Goal: Transaction & Acquisition: Book appointment/travel/reservation

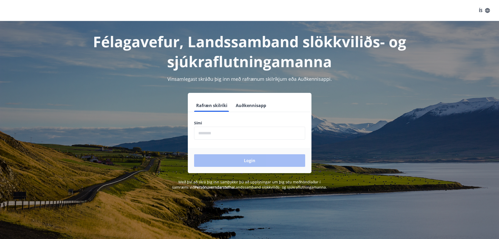
click at [216, 138] on input "phone" at bounding box center [249, 133] width 111 height 13
type input "********"
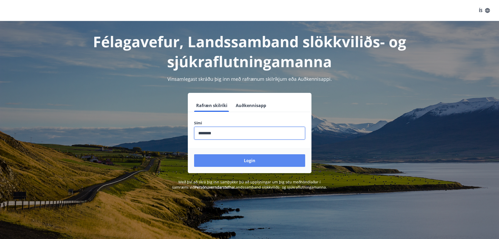
click at [231, 162] on button "Login" at bounding box center [249, 160] width 111 height 13
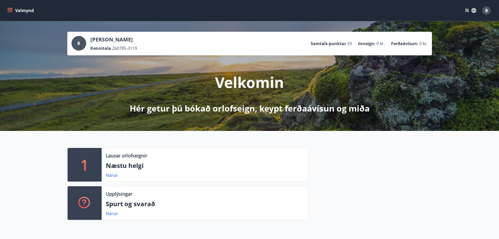
click at [11, 10] on icon "menu" at bounding box center [10, 9] width 5 height 1
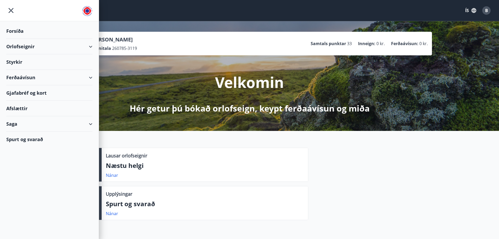
click at [61, 46] on div "Orlofseignir" at bounding box center [49, 46] width 86 height 15
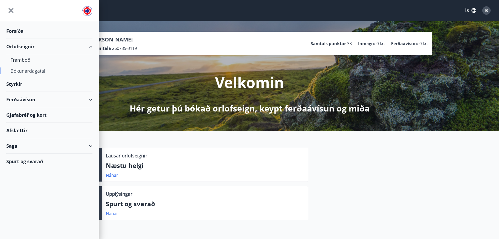
click at [51, 69] on div "Bókunardagatal" at bounding box center [49, 70] width 78 height 11
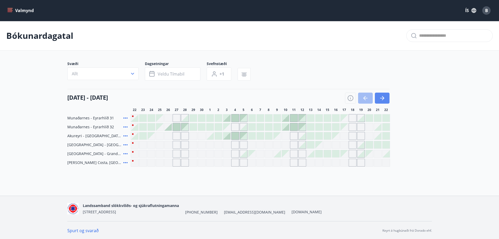
click at [382, 102] on button "button" at bounding box center [382, 98] width 15 height 11
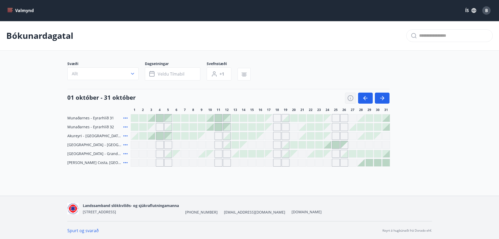
click at [349, 98] on icon "button" at bounding box center [351, 98] width 6 height 6
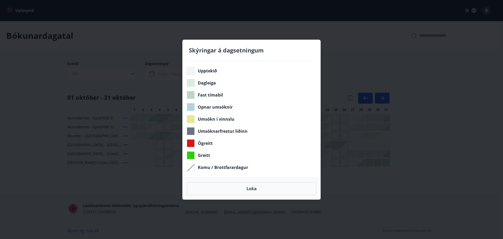
click at [401, 97] on div "Skýringar á dagsetningum Upptekið Dagleiga Fast tímabil Opnar umsóknir Umsókn í…" at bounding box center [251, 119] width 503 height 239
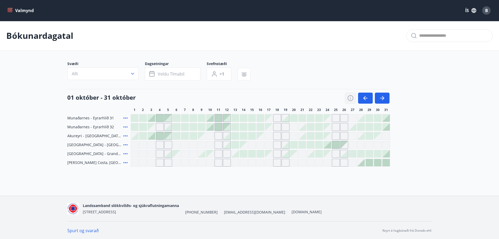
click at [350, 96] on icon "button" at bounding box center [351, 98] width 6 height 6
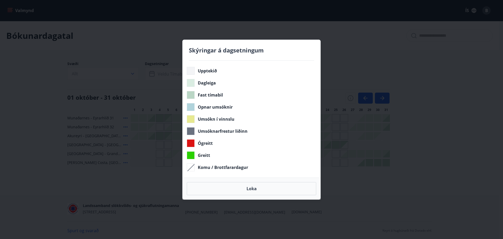
click at [456, 131] on div "Skýringar á dagsetningum Upptekið Dagleiga Fast tímabil Opnar umsóknir Umsókn í…" at bounding box center [251, 119] width 503 height 239
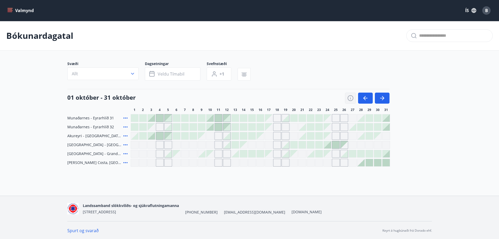
click at [347, 98] on button "button" at bounding box center [350, 98] width 11 height 11
click at [349, 98] on icon "button" at bounding box center [351, 98] width 6 height 6
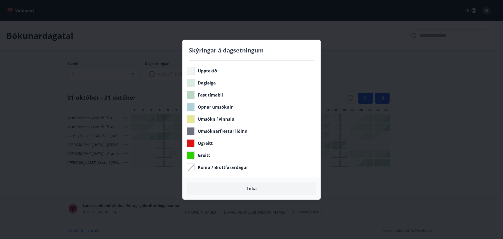
drag, startPoint x: 418, startPoint y: 24, endPoint x: 253, endPoint y: 184, distance: 230.4
click at [418, 24] on div "Skýringar á dagsetningum Upptekið Dagleiga Fast tímabil Opnar umsóknir Umsókn í…" at bounding box center [251, 119] width 503 height 239
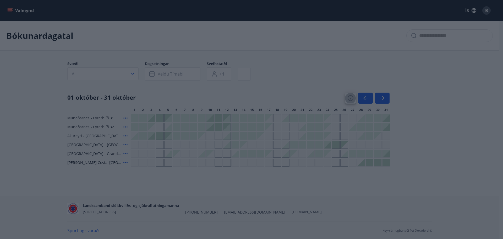
click at [251, 189] on button "Loka" at bounding box center [251, 188] width 129 height 13
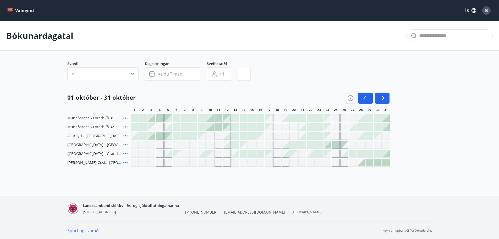
click at [125, 143] on icon at bounding box center [125, 145] width 6 height 6
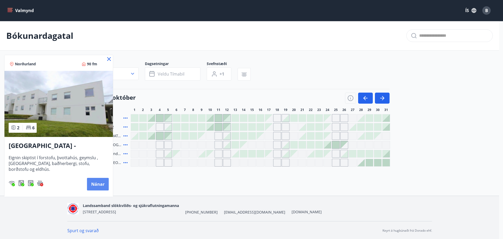
click at [105, 186] on button "Nánar" at bounding box center [98, 184] width 22 height 13
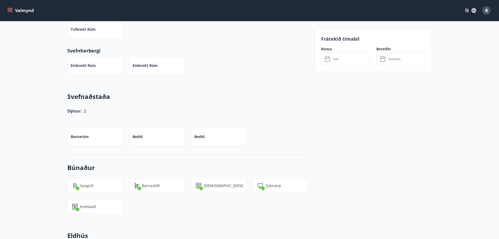
scroll to position [210, 0]
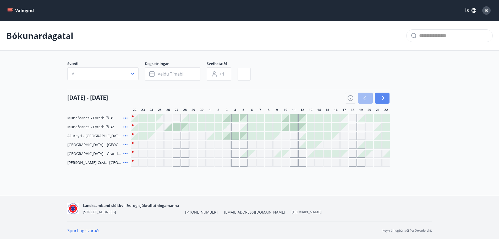
click at [378, 98] on button "button" at bounding box center [382, 98] width 15 height 11
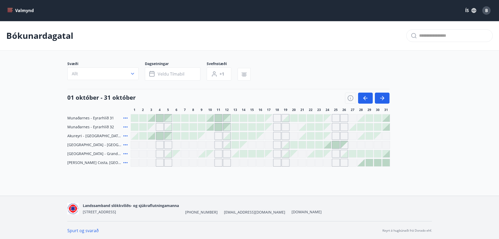
click at [125, 134] on icon at bounding box center [125, 136] width 6 height 6
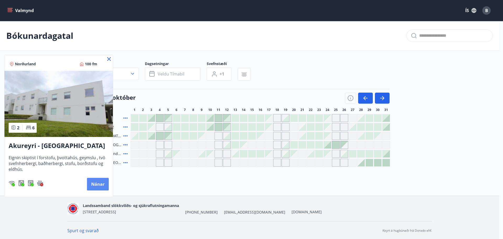
click at [97, 184] on button "Nánar" at bounding box center [98, 184] width 22 height 13
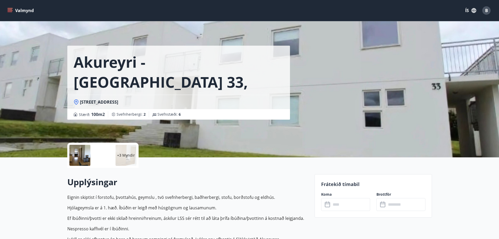
click at [74, 151] on div at bounding box center [79, 155] width 21 height 21
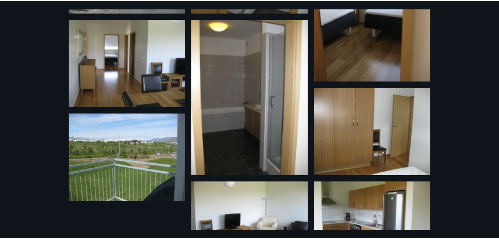
scroll to position [146, 0]
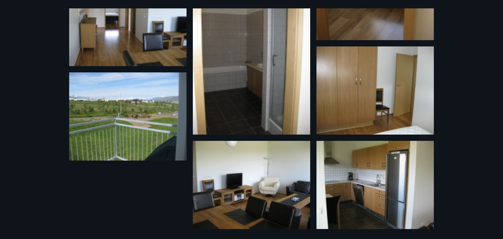
click at [37, 36] on div "9 Myndir" at bounding box center [251, 119] width 503 height 239
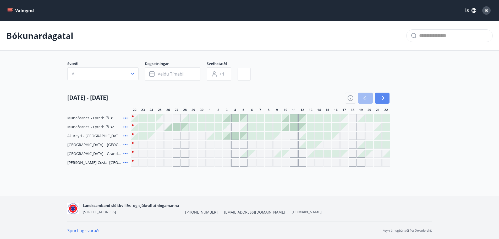
click at [386, 96] on button "button" at bounding box center [382, 98] width 15 height 11
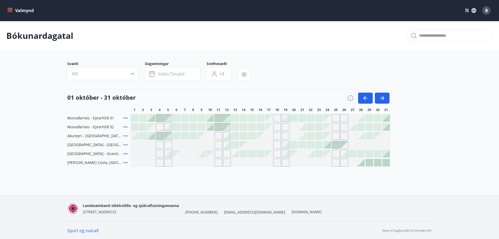
click at [287, 145] on div at bounding box center [285, 144] width 7 height 7
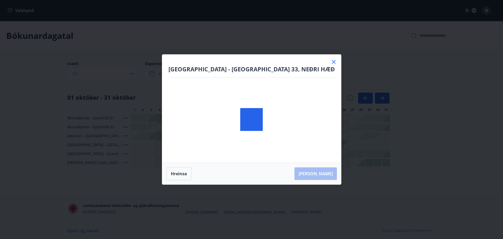
click at [302, 145] on div at bounding box center [251, 120] width 179 height 130
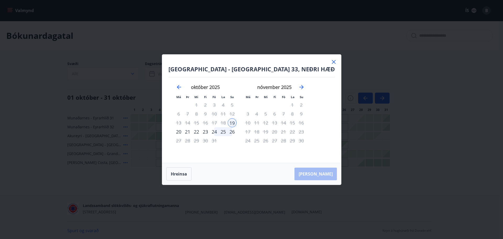
click at [219, 132] on div "24" at bounding box center [214, 131] width 9 height 9
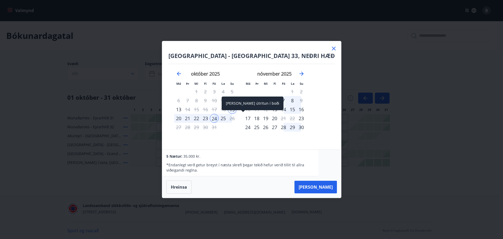
click at [237, 120] on div "26" at bounding box center [232, 118] width 9 height 9
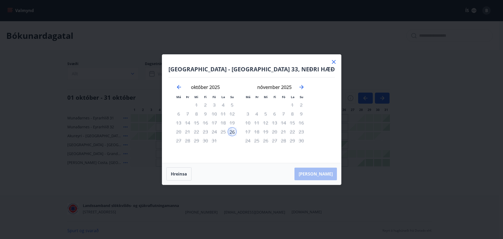
click at [201, 132] on div "22" at bounding box center [196, 131] width 9 height 9
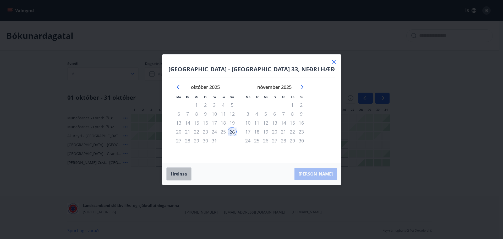
click at [192, 176] on button "Hreinsa" at bounding box center [178, 173] width 25 height 13
click at [201, 131] on div "22" at bounding box center [196, 131] width 9 height 9
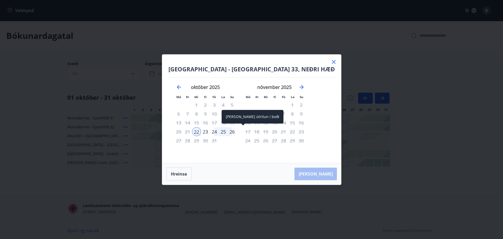
click at [237, 131] on div "26" at bounding box center [232, 131] width 9 height 9
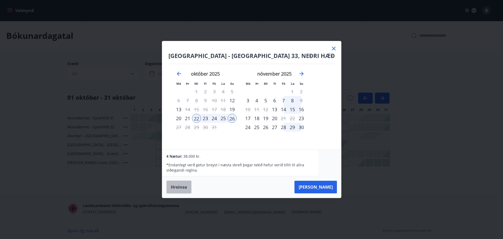
click at [192, 186] on button "Hreinsa" at bounding box center [178, 186] width 25 height 13
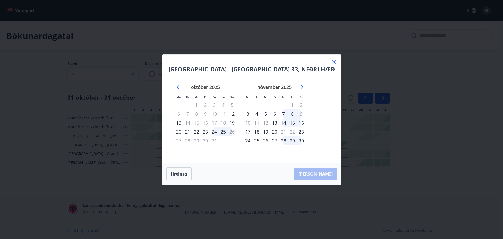
click at [210, 132] on div "23" at bounding box center [205, 131] width 9 height 9
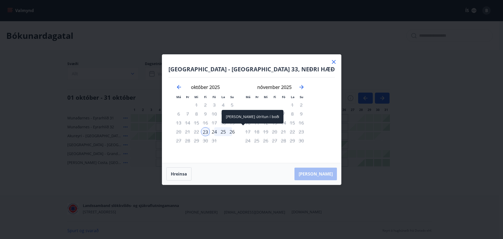
click at [237, 131] on div "26" at bounding box center [232, 131] width 9 height 9
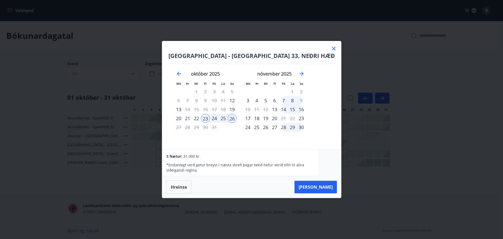
click at [331, 49] on icon at bounding box center [334, 48] width 6 height 6
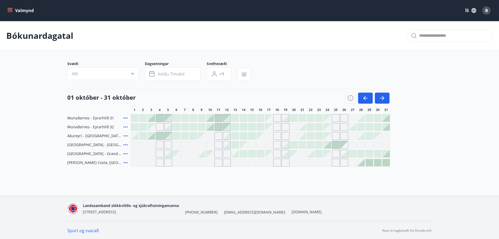
click at [22, 9] on button "Valmynd" at bounding box center [21, 10] width 30 height 9
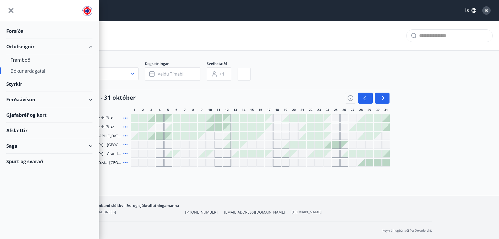
click at [19, 31] on div "Forsíða" at bounding box center [49, 30] width 86 height 15
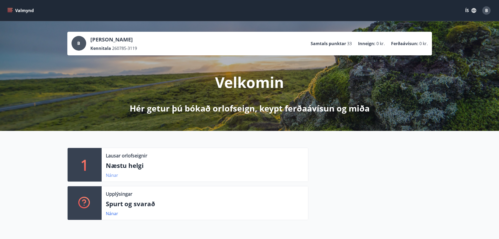
click at [116, 175] on link "Nánar" at bounding box center [112, 175] width 12 height 6
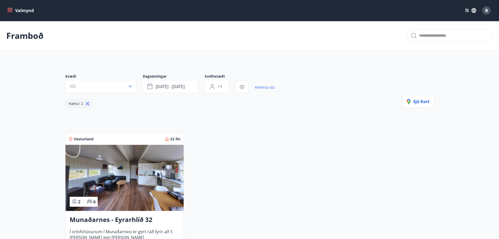
click at [13, 9] on button "Valmynd" at bounding box center [21, 10] width 30 height 9
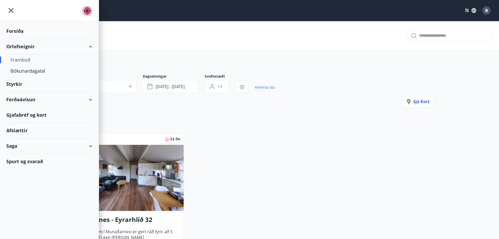
click at [27, 61] on div "Framboð" at bounding box center [49, 59] width 78 height 11
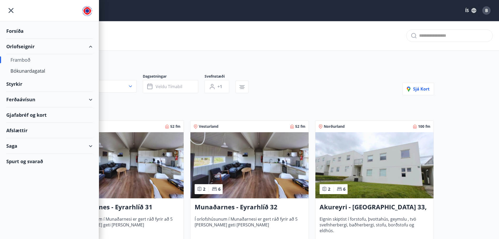
type input "*"
click at [279, 90] on div "Svæði Allt Dagsetningar Veldu tímabil Svefnstæði +1 Sjá kort" at bounding box center [249, 84] width 369 height 21
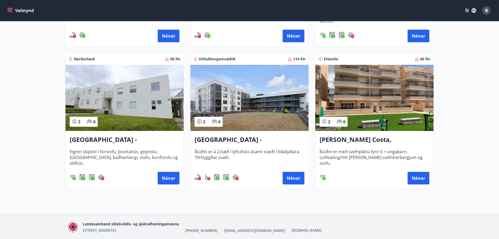
scroll to position [210, 0]
click at [158, 79] on img at bounding box center [125, 97] width 118 height 66
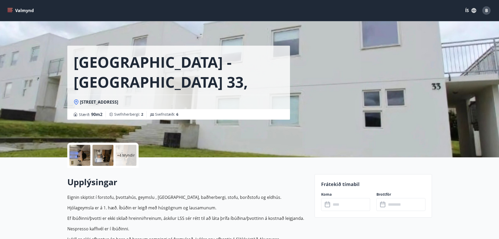
click at [10, 9] on icon "menu" at bounding box center [9, 10] width 5 height 5
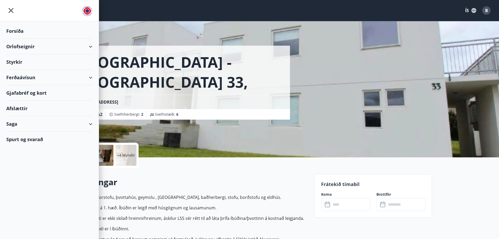
click at [57, 48] on div "Orlofseignir" at bounding box center [49, 46] width 86 height 15
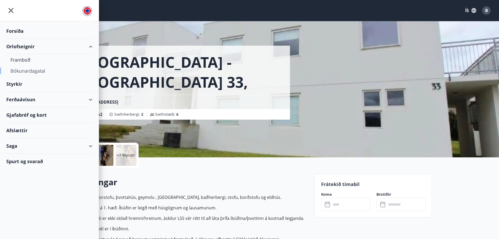
click at [46, 70] on div "Bókunardagatal" at bounding box center [49, 70] width 78 height 11
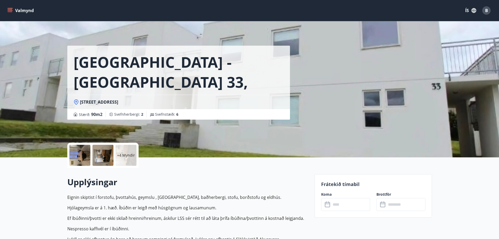
click at [12, 7] on button "Valmynd" at bounding box center [21, 10] width 30 height 9
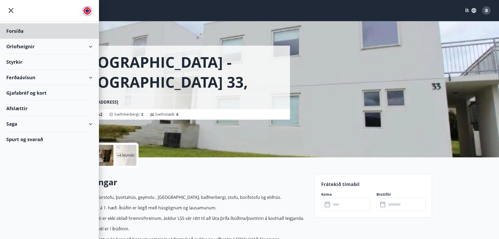
click at [34, 58] on div "Styrkir" at bounding box center [49, 61] width 86 height 15
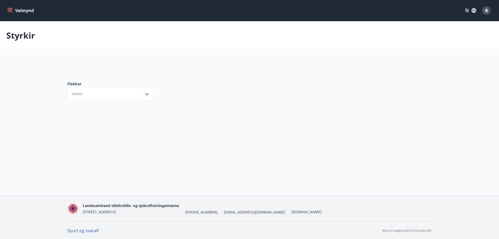
type input "***"
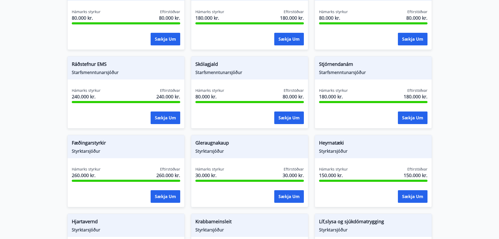
scroll to position [105, 0]
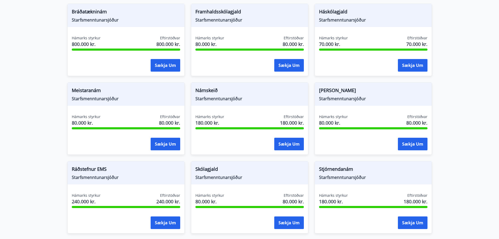
click at [87, 176] on span "Starfsmenntunarsjóður" at bounding box center [126, 177] width 108 height 6
click at [89, 167] on span "Ráðstefnur EMS" at bounding box center [126, 169] width 108 height 9
click at [124, 167] on span "Ráðstefnur EMS" at bounding box center [126, 169] width 108 height 9
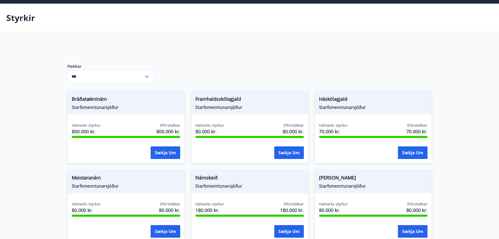
scroll to position [0, 0]
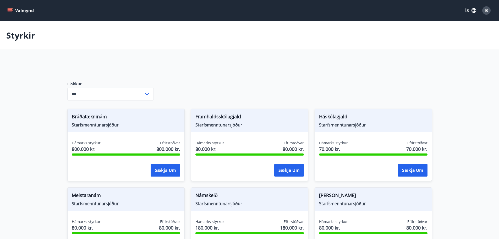
click at [8, 11] on icon "menu" at bounding box center [11, 10] width 6 height 1
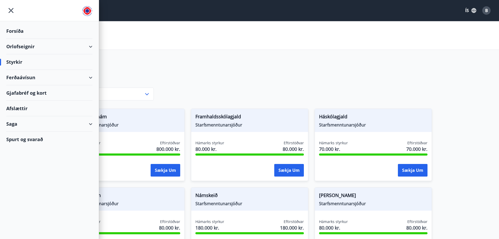
click at [34, 45] on div "Orlofseignir" at bounding box center [49, 46] width 86 height 15
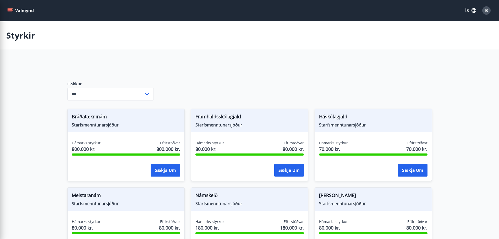
click at [298, 42] on div "Styrkir" at bounding box center [249, 35] width 499 height 29
click at [486, 9] on span "B" at bounding box center [486, 11] width 3 height 6
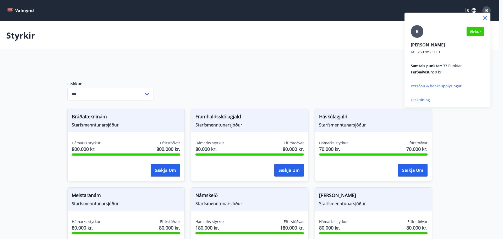
click at [311, 42] on div at bounding box center [251, 119] width 503 height 239
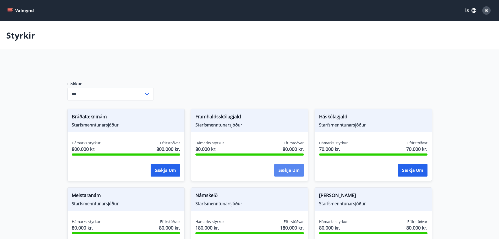
scroll to position [105, 0]
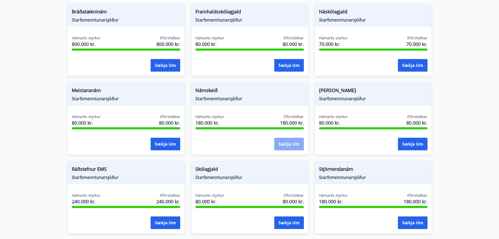
click at [292, 140] on button "Sækja um" at bounding box center [289, 144] width 30 height 13
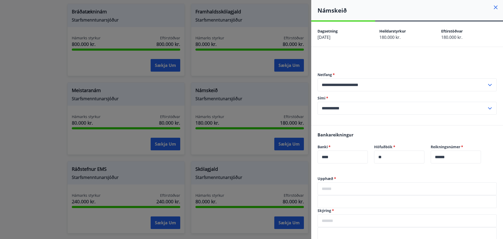
click at [494, 6] on icon at bounding box center [496, 7] width 6 height 6
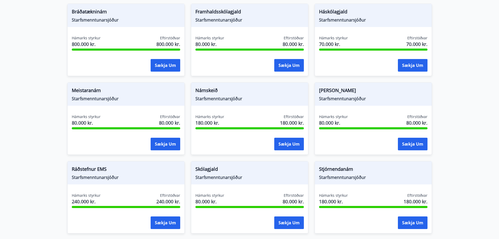
scroll to position [0, 0]
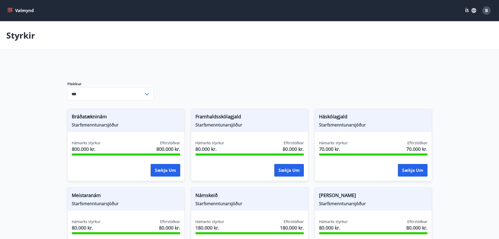
click at [7, 10] on icon "menu" at bounding box center [9, 10] width 5 height 5
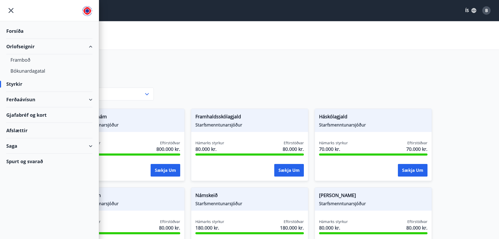
click at [22, 148] on div "Saga" at bounding box center [49, 145] width 86 height 15
click at [17, 225] on div "Skilagreinar" at bounding box center [49, 225] width 78 height 11
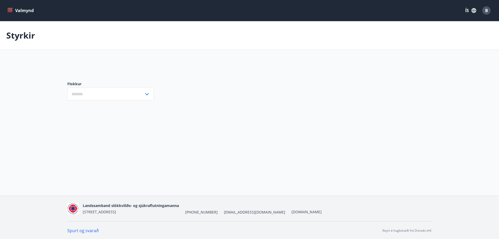
type input "***"
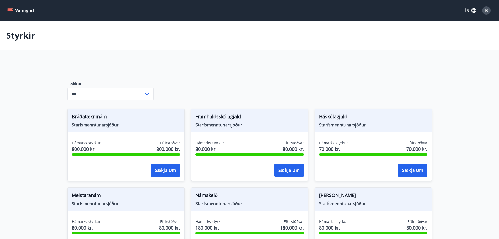
click at [19, 12] on button "Valmynd" at bounding box center [21, 10] width 30 height 9
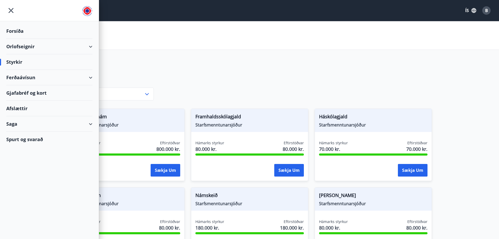
click at [14, 32] on div "Forsíða" at bounding box center [49, 30] width 86 height 15
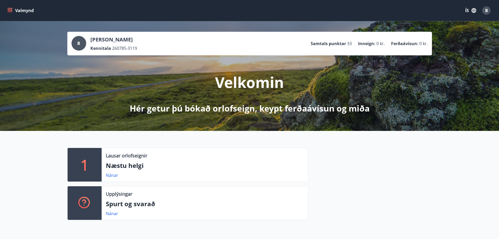
click at [16, 9] on button "Valmynd" at bounding box center [21, 10] width 30 height 9
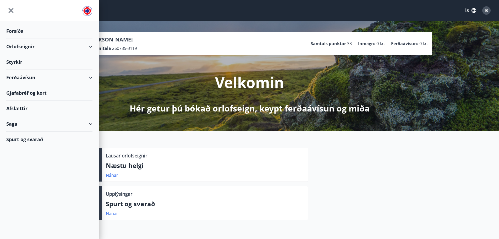
click at [51, 58] on div "Styrkir" at bounding box center [49, 61] width 86 height 15
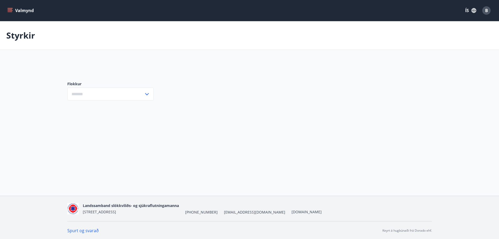
type input "***"
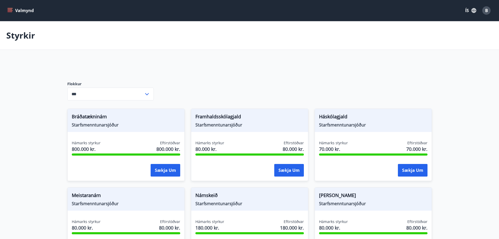
scroll to position [105, 0]
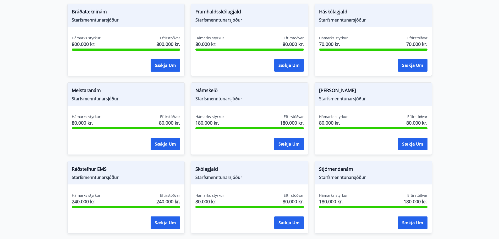
click at [206, 90] on span "Námskeið" at bounding box center [250, 91] width 108 height 9
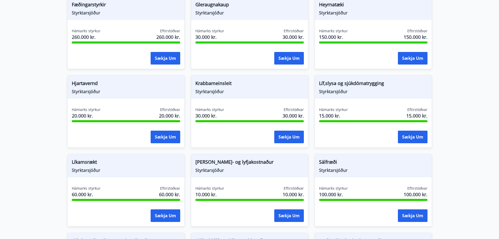
scroll to position [621, 0]
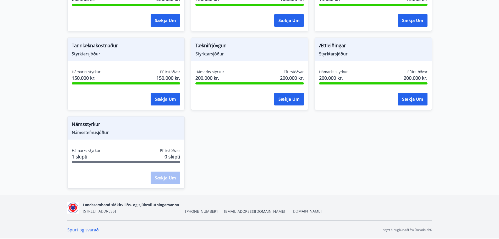
click at [78, 227] on link "Spurt og svarað" at bounding box center [82, 230] width 31 height 6
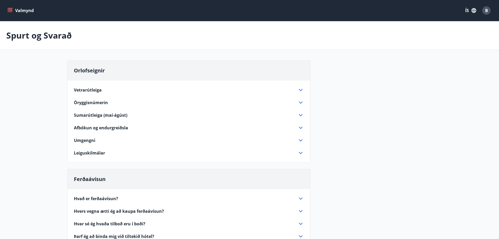
scroll to position [1, 0]
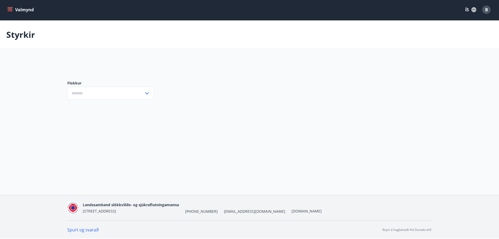
type input "***"
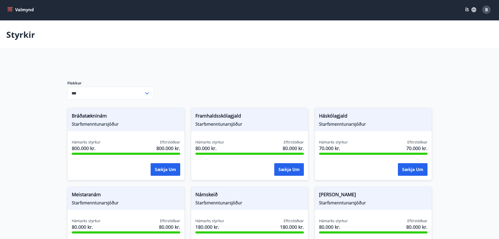
click at [21, 7] on button "Valmynd" at bounding box center [21, 9] width 30 height 9
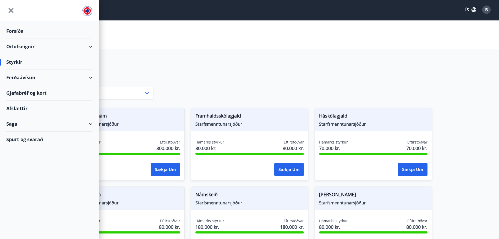
click at [17, 49] on div "Orlofseignir" at bounding box center [49, 46] width 86 height 15
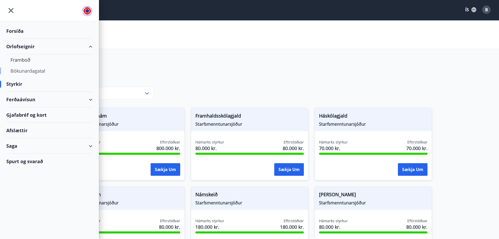
click at [33, 69] on div "Bókunardagatal" at bounding box center [49, 70] width 78 height 11
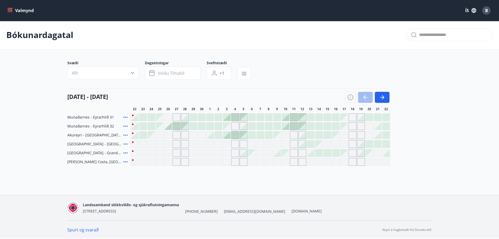
click at [488, 6] on button "B" at bounding box center [486, 10] width 13 height 13
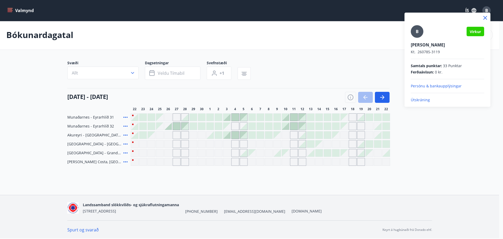
click at [487, 8] on div at bounding box center [251, 119] width 503 height 239
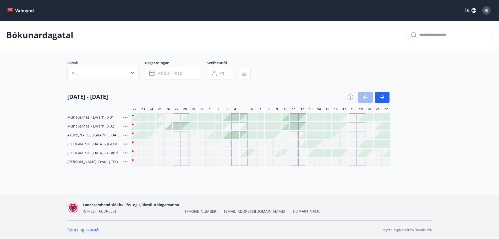
click at [11, 11] on icon "menu" at bounding box center [9, 10] width 5 height 5
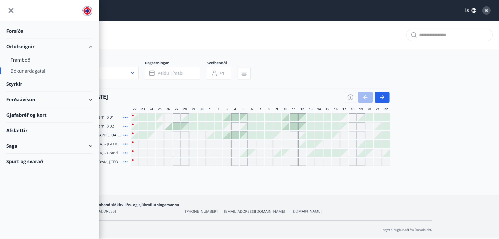
click at [53, 158] on div "Spurt og svarað" at bounding box center [49, 161] width 86 height 15
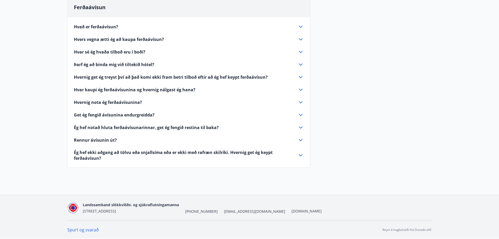
drag, startPoint x: 134, startPoint y: 142, endPoint x: 134, endPoint y: 139, distance: 2.6
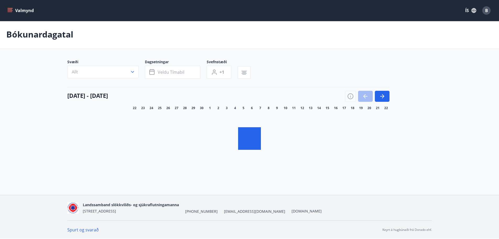
scroll to position [1, 0]
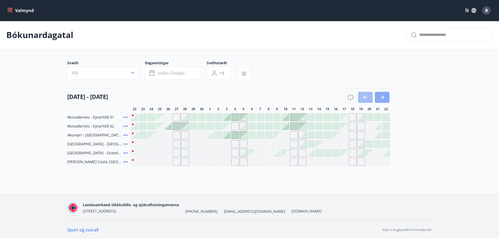
click at [387, 97] on button "button" at bounding box center [382, 97] width 15 height 11
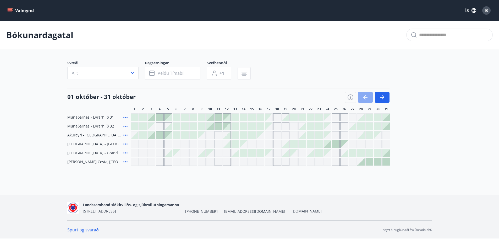
click at [364, 97] on icon "button" at bounding box center [365, 97] width 4 height 1
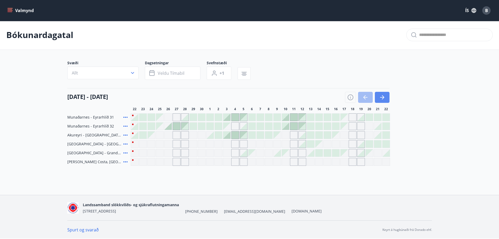
click at [389, 96] on button "button" at bounding box center [382, 97] width 15 height 11
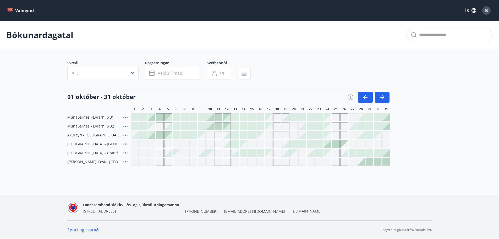
click at [309, 145] on div at bounding box center [310, 143] width 7 height 7
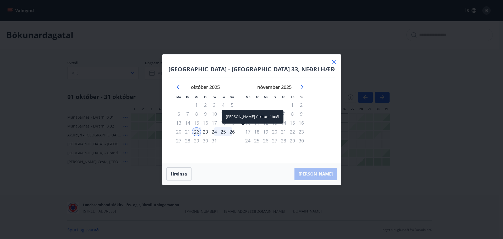
click at [237, 131] on div "26" at bounding box center [232, 131] width 9 height 9
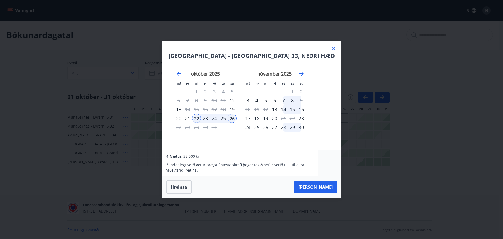
click at [331, 49] on icon at bounding box center [334, 48] width 6 height 6
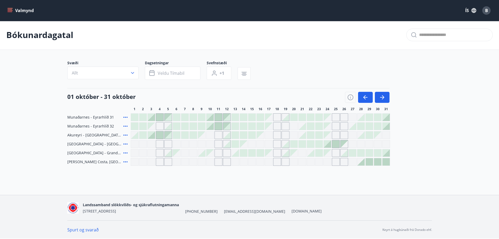
click at [310, 144] on div at bounding box center [310, 143] width 7 height 7
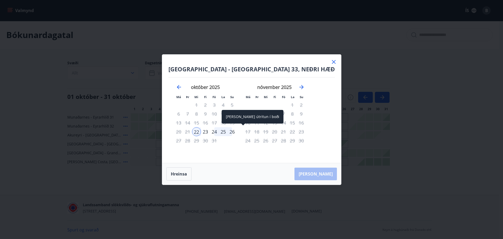
click at [237, 131] on div "26" at bounding box center [232, 131] width 9 height 9
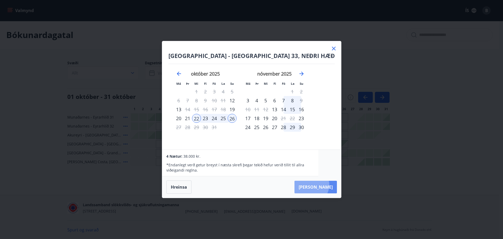
click at [316, 185] on button "Taka Frá" at bounding box center [316, 187] width 42 height 13
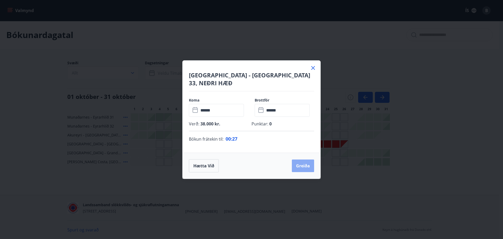
click at [306, 160] on button "Greiða" at bounding box center [303, 165] width 22 height 13
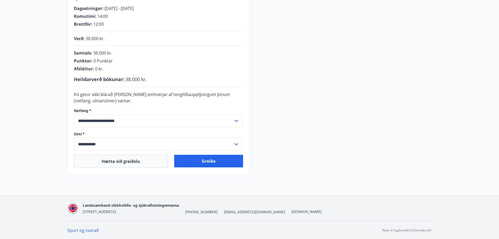
scroll to position [108, 0]
drag, startPoint x: 306, startPoint y: 160, endPoint x: 285, endPoint y: 136, distance: 31.9
click at [285, 136] on div "**********" at bounding box center [249, 72] width 365 height 204
click at [233, 118] on div "**********" at bounding box center [158, 120] width 169 height 13
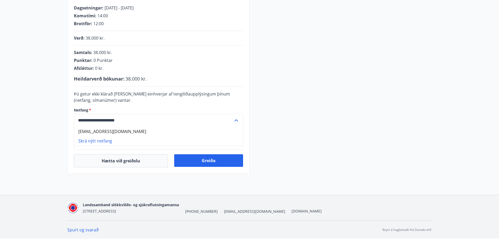
click at [232, 122] on input "**********" at bounding box center [153, 120] width 159 height 13
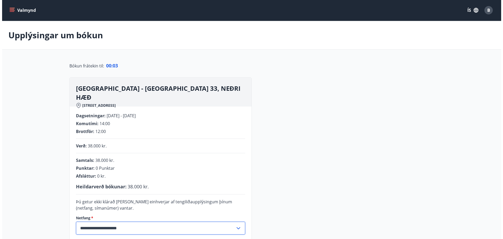
scroll to position [0, 0]
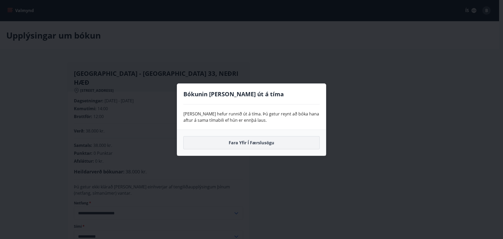
click at [242, 144] on button "Fara yfir í færslusögu" at bounding box center [251, 142] width 136 height 13
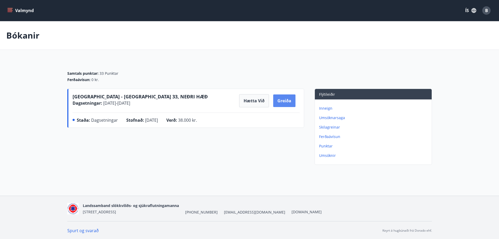
click at [284, 100] on button "Greiða" at bounding box center [284, 100] width 22 height 13
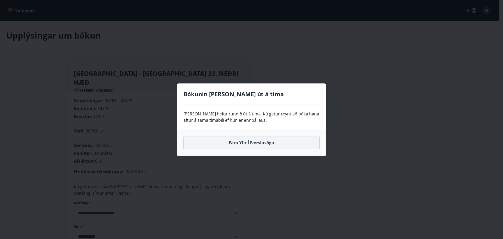
click at [240, 142] on button "Fara yfir í færslusögu" at bounding box center [251, 142] width 136 height 13
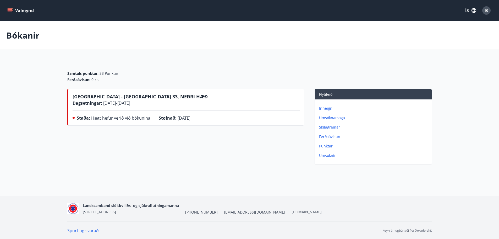
click at [11, 9] on icon "menu" at bounding box center [9, 10] width 5 height 5
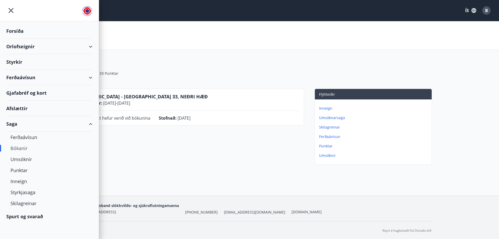
click at [31, 49] on div "Orlofseignir" at bounding box center [49, 46] width 86 height 15
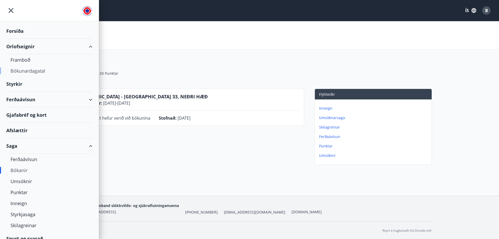
click at [38, 73] on div "Bókunardagatal" at bounding box center [49, 70] width 78 height 11
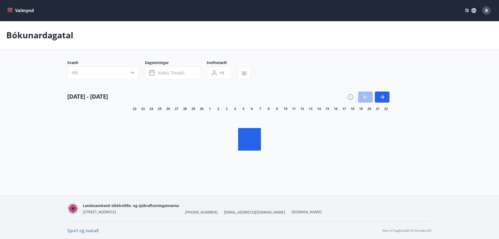
click at [487, 10] on span "B" at bounding box center [486, 11] width 3 height 6
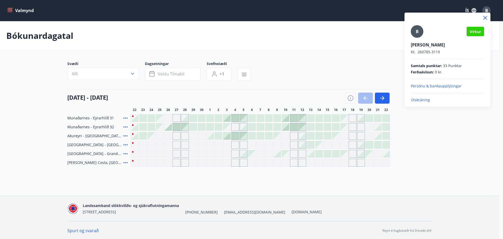
click at [443, 85] on p "Persónu & bankaupplýsingar" at bounding box center [447, 85] width 73 height 5
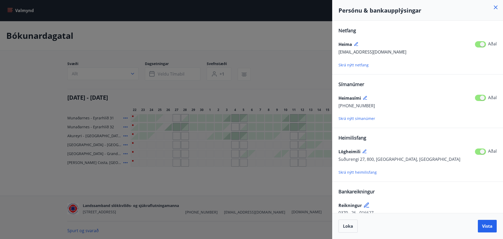
click at [359, 66] on span "Skrá nýtt netfang" at bounding box center [354, 64] width 30 height 5
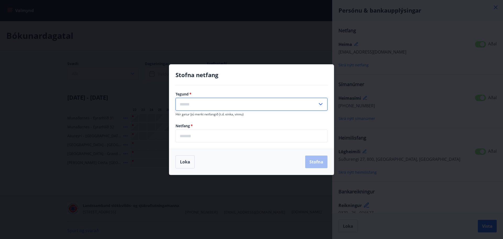
click at [204, 105] on input "text" at bounding box center [247, 104] width 142 height 13
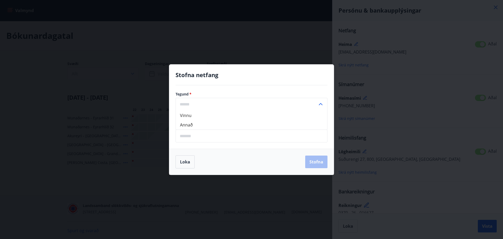
click at [200, 124] on li "Annað" at bounding box center [251, 124] width 151 height 9
type input "*****"
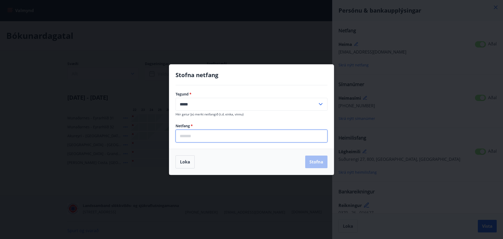
click at [200, 136] on input "email" at bounding box center [252, 135] width 152 height 13
type input "**********"
click at [312, 160] on button "Stofna" at bounding box center [316, 161] width 22 height 13
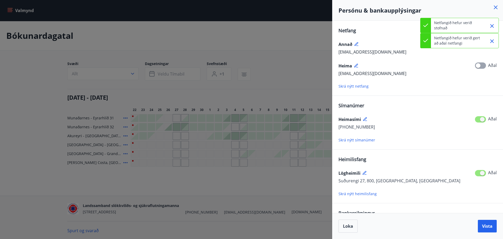
click at [492, 26] on icon "Close" at bounding box center [492, 26] width 6 height 6
click at [493, 26] on icon "Close" at bounding box center [492, 26] width 6 height 6
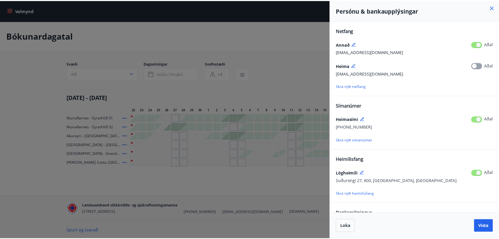
scroll to position [31, 0]
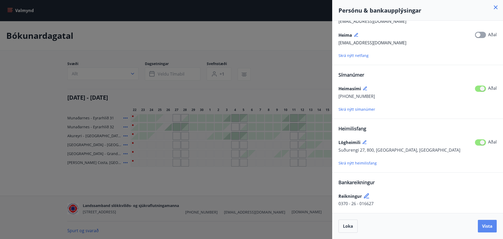
click at [484, 228] on span "Vista" at bounding box center [487, 226] width 10 height 6
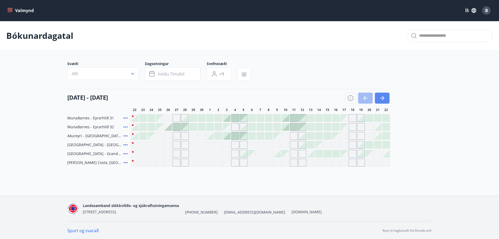
click at [387, 97] on button "button" at bounding box center [382, 98] width 15 height 11
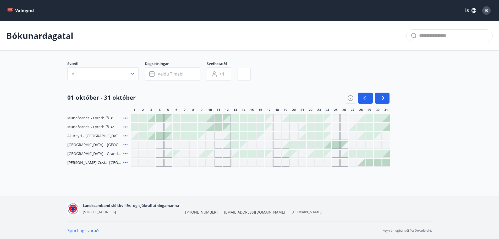
click at [311, 144] on div at bounding box center [310, 144] width 7 height 7
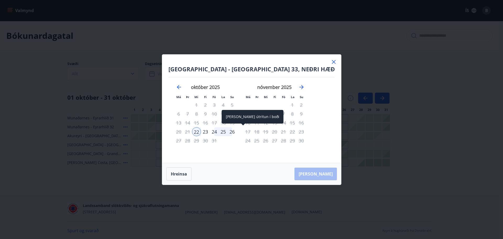
click at [237, 132] on div "26" at bounding box center [232, 131] width 9 height 9
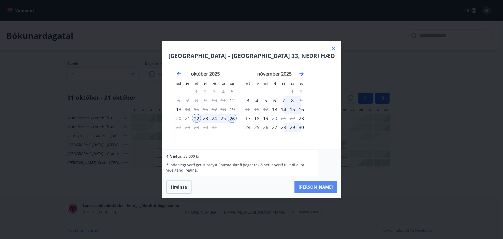
click at [315, 187] on button "Taka Frá" at bounding box center [316, 187] width 42 height 13
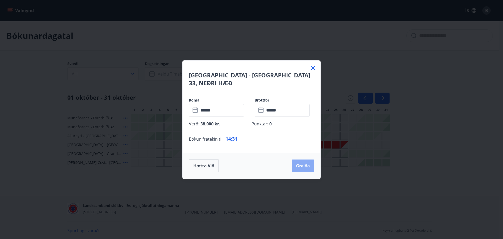
click at [308, 159] on button "Greiða" at bounding box center [303, 165] width 22 height 13
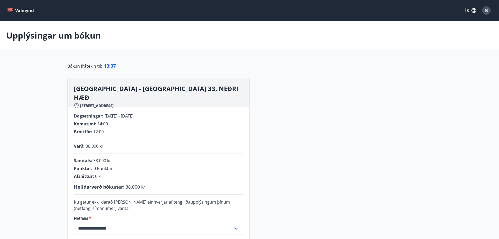
click at [487, 12] on span "B" at bounding box center [486, 11] width 3 height 6
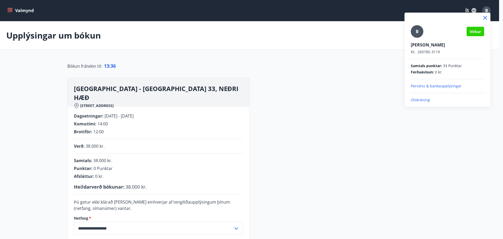
click at [441, 88] on p "Persónu & bankaupplýsingar" at bounding box center [447, 85] width 73 height 5
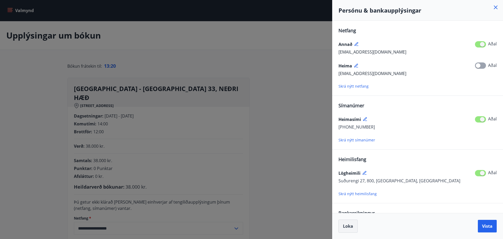
click at [350, 223] on button "Loka" at bounding box center [348, 225] width 19 height 13
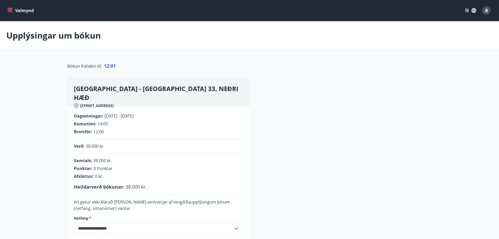
scroll to position [105, 0]
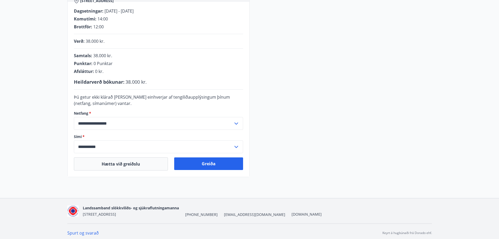
click at [234, 119] on div "**********" at bounding box center [158, 123] width 169 height 13
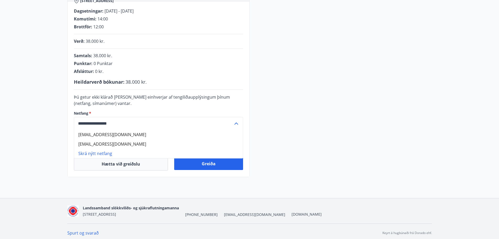
click at [233, 118] on div "**********" at bounding box center [158, 123] width 169 height 13
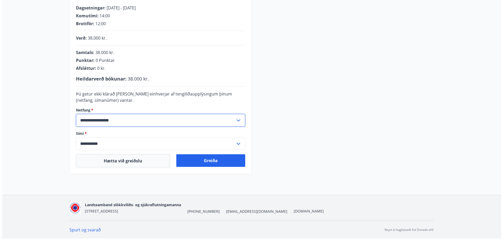
scroll to position [3, 0]
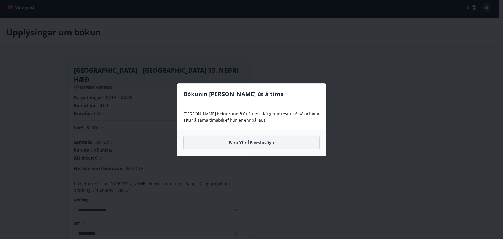
click at [289, 142] on button "Fara yfir í færslusögu" at bounding box center [251, 142] width 136 height 13
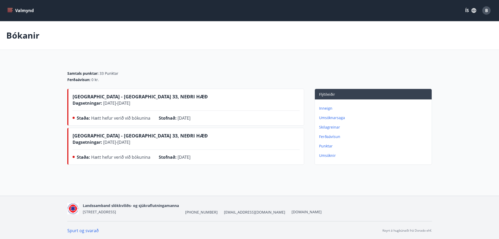
click at [9, 12] on icon "menu" at bounding box center [9, 10] width 5 height 5
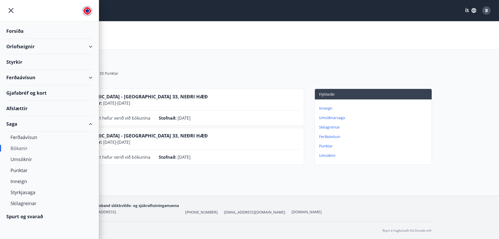
click at [25, 50] on div "Orlofseignir" at bounding box center [49, 46] width 86 height 15
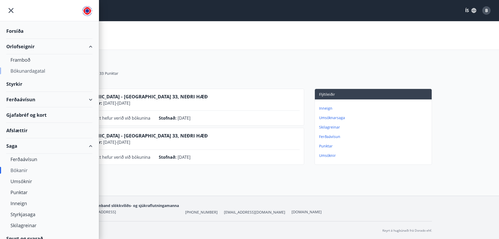
click at [21, 74] on div "Bókunardagatal" at bounding box center [49, 70] width 78 height 11
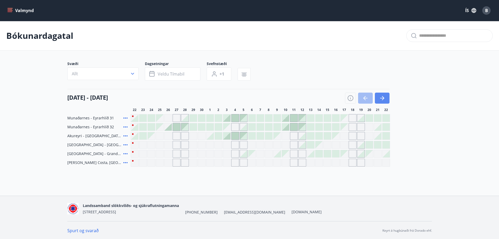
click at [382, 97] on icon "button" at bounding box center [382, 98] width 6 height 6
click at [379, 100] on icon "button" at bounding box center [382, 98] width 6 height 6
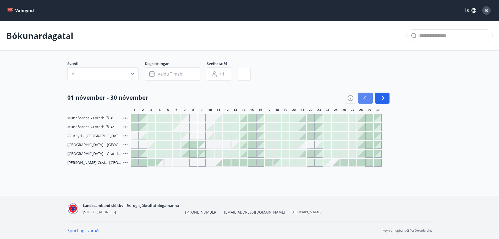
click at [369, 96] on button "button" at bounding box center [365, 98] width 15 height 11
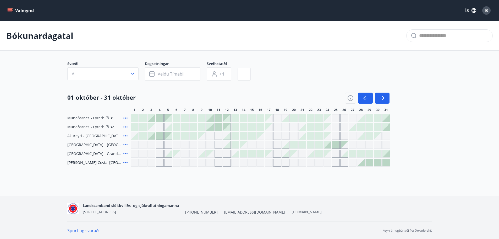
click at [319, 145] on div at bounding box center [319, 144] width 7 height 7
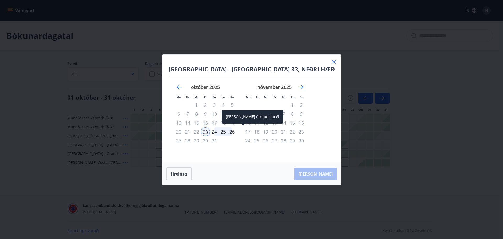
click at [237, 131] on div "26" at bounding box center [232, 131] width 9 height 9
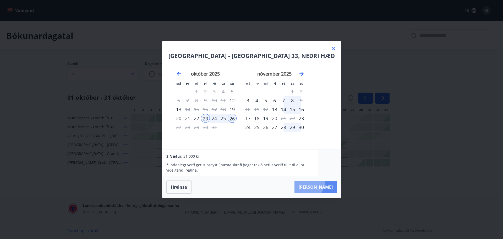
click at [311, 181] on button "Taka Frá" at bounding box center [316, 187] width 42 height 13
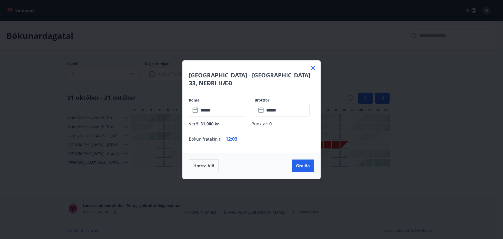
click at [213, 107] on input "******" at bounding box center [221, 110] width 45 height 13
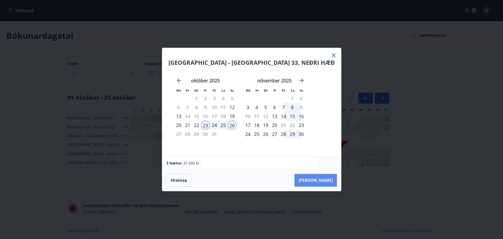
click at [316, 183] on button "Taka Frá" at bounding box center [316, 180] width 42 height 13
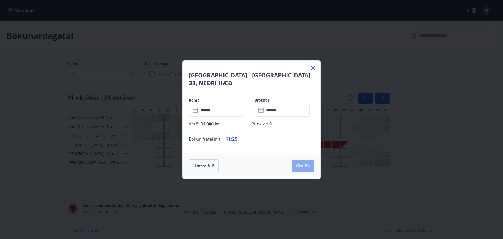
click at [303, 165] on button "Greiða" at bounding box center [303, 165] width 22 height 13
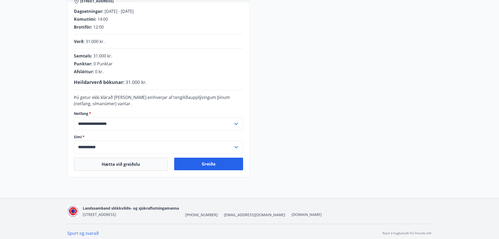
scroll to position [108, 0]
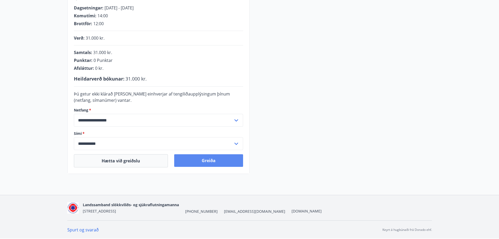
click at [214, 161] on button "Greiða" at bounding box center [208, 160] width 69 height 13
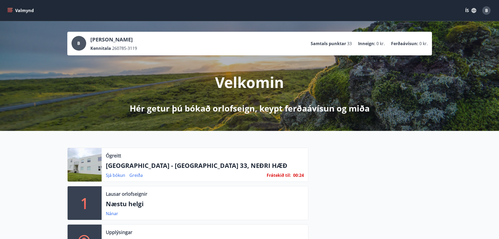
click at [83, 170] on div at bounding box center [85, 165] width 34 height 34
click at [84, 170] on div at bounding box center [85, 165] width 34 height 34
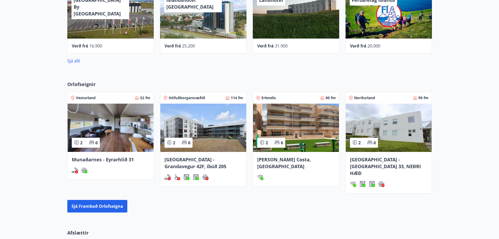
scroll to position [314, 0]
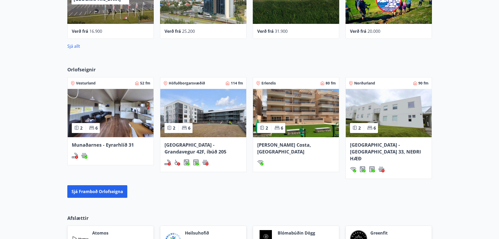
click at [405, 146] on span "[GEOGRAPHIC_DATA] - [GEOGRAPHIC_DATA] 33, NEÐRI HÆÐ" at bounding box center [385, 152] width 71 height 20
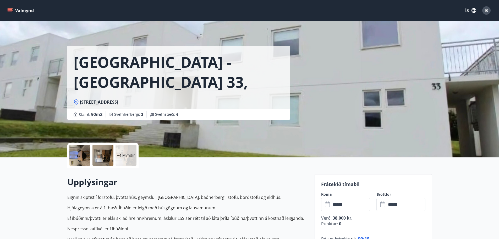
scroll to position [105, 0]
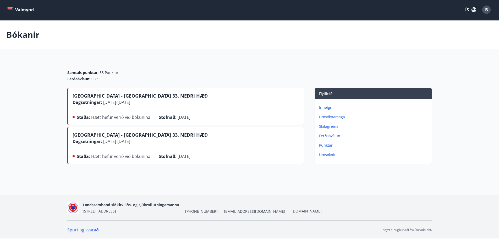
scroll to position [1, 0]
click at [14, 9] on button "Valmynd" at bounding box center [21, 9] width 30 height 9
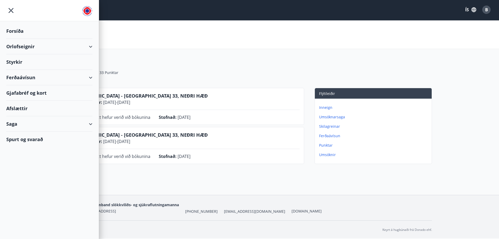
click at [35, 49] on div "Orlofseignir" at bounding box center [49, 46] width 86 height 15
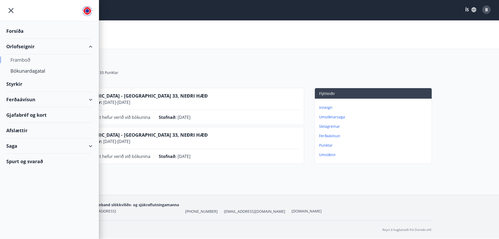
click at [41, 59] on div "Framboð" at bounding box center [49, 59] width 78 height 11
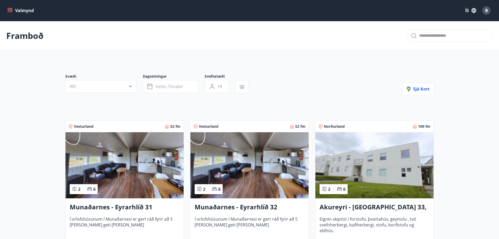
click at [12, 8] on icon "menu" at bounding box center [9, 10] width 5 height 5
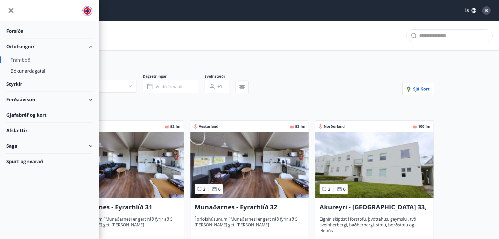
click at [36, 149] on div "Saga" at bounding box center [49, 145] width 86 height 15
click at [39, 195] on div "Punktar" at bounding box center [49, 192] width 78 height 11
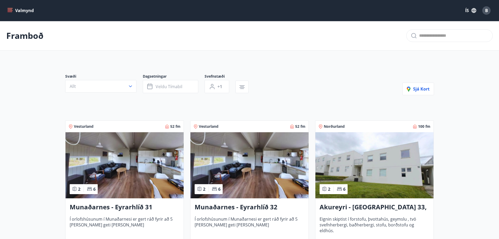
click at [368, 161] on img at bounding box center [375, 165] width 118 height 66
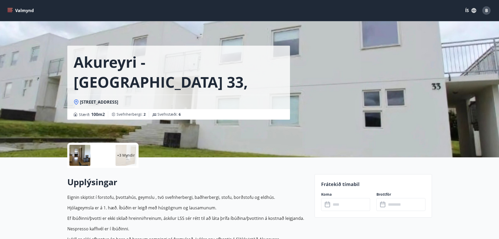
click at [9, 8] on icon "menu" at bounding box center [11, 8] width 6 height 1
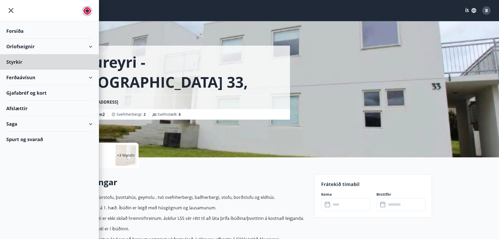
click at [27, 28] on div "Forsíða" at bounding box center [49, 30] width 86 height 15
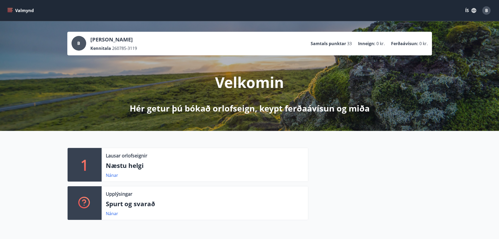
click at [168, 215] on div "Nánar" at bounding box center [205, 213] width 198 height 6
click at [110, 214] on link "Nánar" at bounding box center [112, 213] width 12 height 6
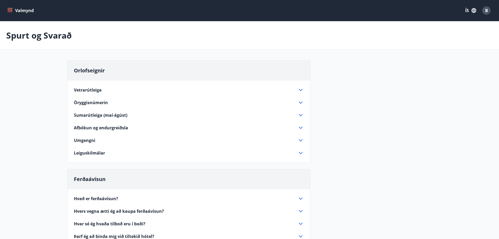
click at [301, 89] on icon at bounding box center [301, 90] width 6 height 6
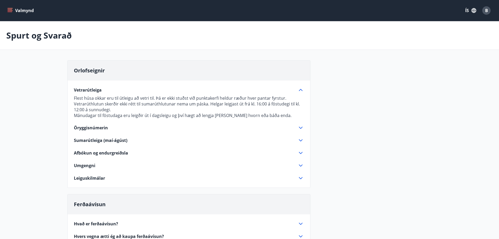
click at [301, 128] on icon at bounding box center [301, 127] width 6 height 6
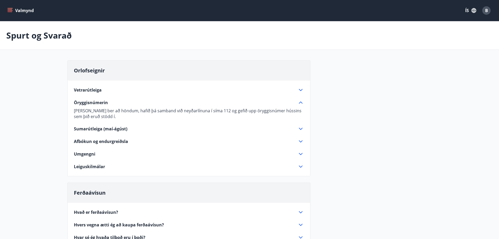
click at [301, 128] on icon at bounding box center [301, 129] width 6 height 6
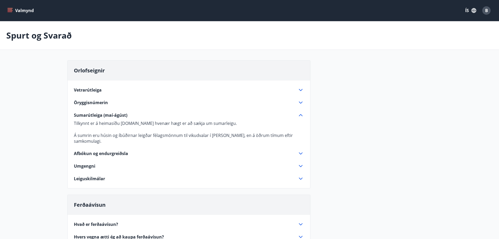
click at [302, 150] on icon at bounding box center [301, 153] width 6 height 6
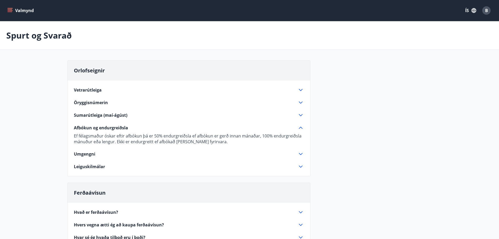
click at [302, 154] on icon at bounding box center [301, 154] width 4 height 2
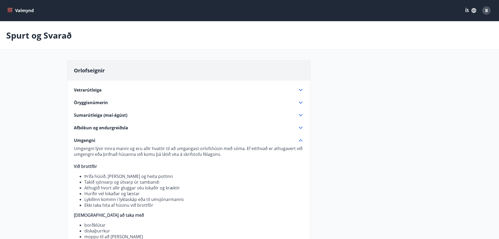
scroll to position [105, 0]
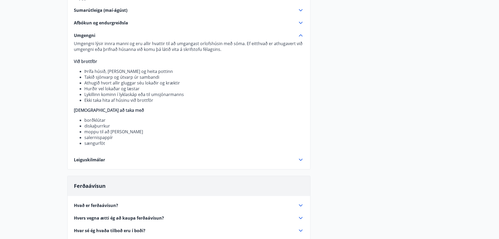
click at [300, 160] on icon at bounding box center [301, 159] width 6 height 6
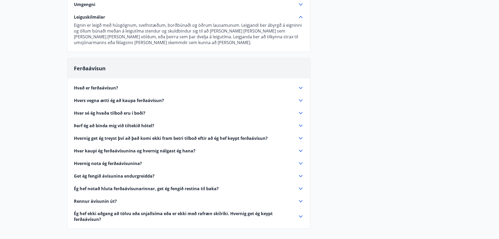
scroll to position [92, 0]
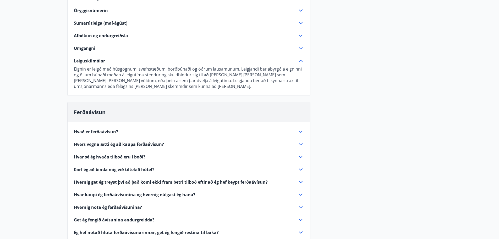
click at [302, 131] on icon at bounding box center [301, 131] width 6 height 6
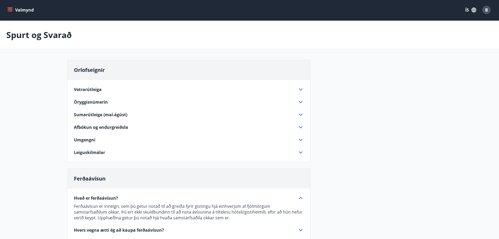
scroll to position [0, 0]
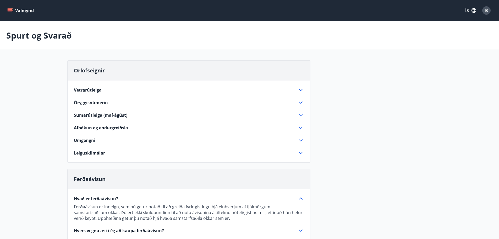
drag, startPoint x: 8, startPoint y: 10, endPoint x: 12, endPoint y: 13, distance: 5.3
click at [9, 10] on icon "menu" at bounding box center [9, 10] width 5 height 5
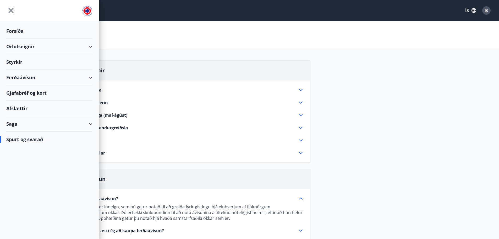
click at [39, 47] on div "Orlofseignir" at bounding box center [49, 46] width 86 height 15
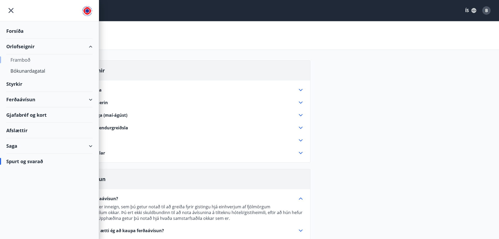
click at [35, 62] on div "Framboð" at bounding box center [49, 59] width 78 height 11
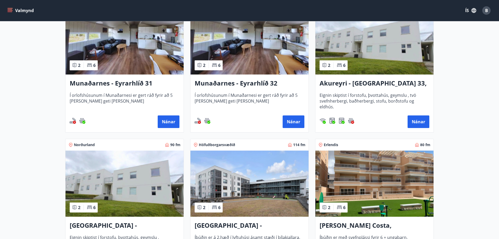
scroll to position [19, 0]
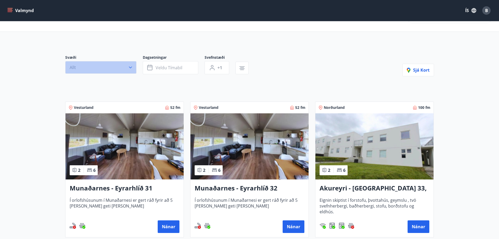
click at [135, 69] on button "Allt" at bounding box center [100, 67] width 71 height 13
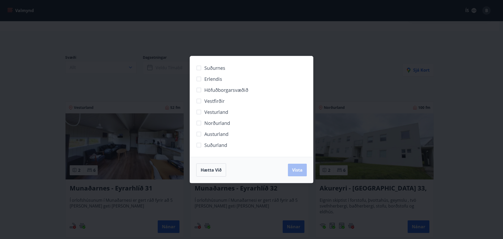
click at [378, 50] on div "Suðurnes Erlendis Höfuðborgarsvæðið Vestfirðir Vesturland Norðurland Austurland…" at bounding box center [251, 119] width 503 height 239
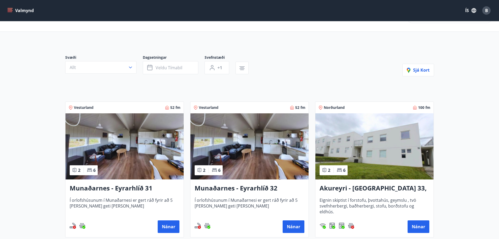
click at [118, 173] on img at bounding box center [125, 146] width 118 height 66
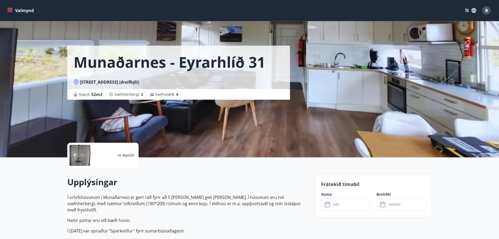
drag, startPoint x: 166, startPoint y: 162, endPoint x: 296, endPoint y: 129, distance: 134.4
click at [296, 129] on div "Munaðarnes - Eyrarhlíð 31 Eyrarhlíð 31, 311 Borgarnesi (dreifbýli) Stærð : 52 m…" at bounding box center [188, 78] width 243 height 157
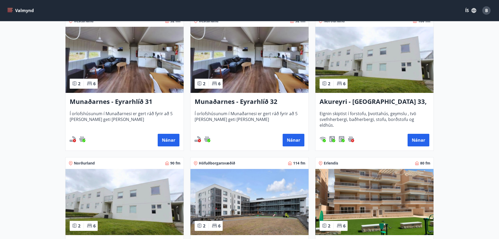
scroll to position [210, 0]
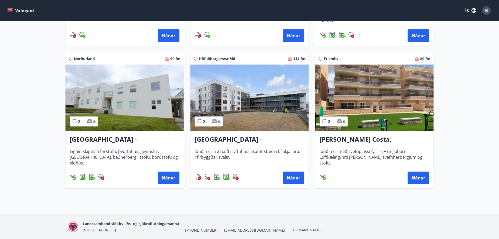
click at [392, 116] on img at bounding box center [375, 97] width 118 height 66
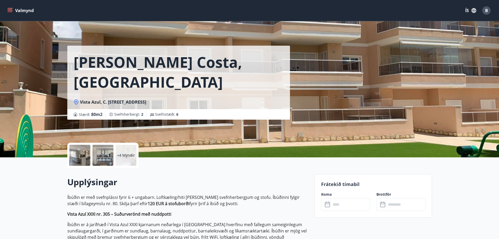
click at [7, 10] on button "Valmynd" at bounding box center [21, 10] width 30 height 9
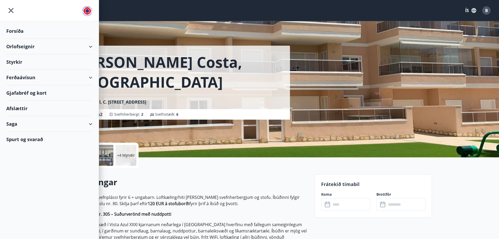
click at [35, 51] on div "Orlofseignir" at bounding box center [49, 46] width 86 height 15
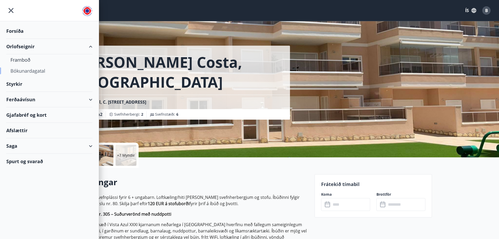
click at [27, 71] on div "Bókunardagatal" at bounding box center [49, 70] width 78 height 11
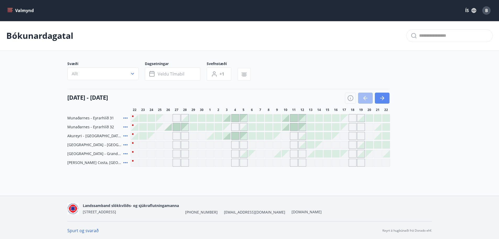
click at [386, 99] on button "button" at bounding box center [382, 98] width 15 height 11
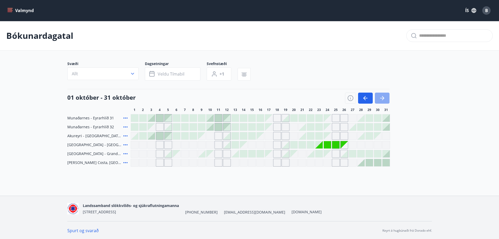
click at [386, 99] on button "button" at bounding box center [382, 98] width 15 height 11
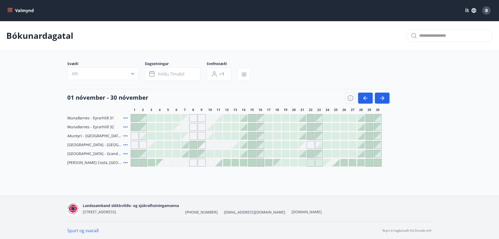
click at [126, 162] on icon at bounding box center [125, 162] width 6 height 6
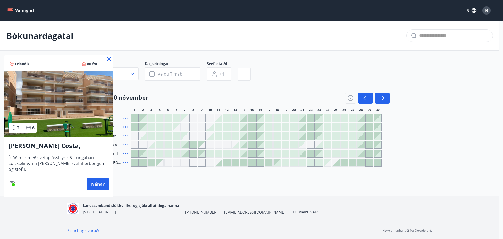
click at [109, 60] on icon at bounding box center [109, 59] width 6 height 6
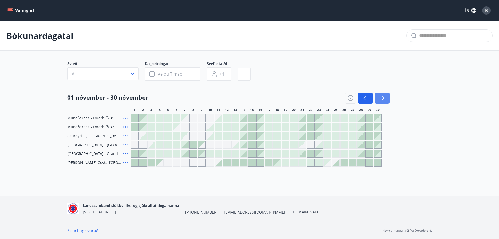
click at [389, 97] on button "button" at bounding box center [382, 98] width 15 height 11
click at [388, 97] on button "button" at bounding box center [382, 98] width 15 height 11
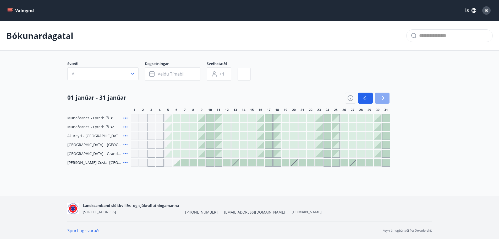
click at [385, 97] on icon "button" at bounding box center [382, 98] width 6 height 6
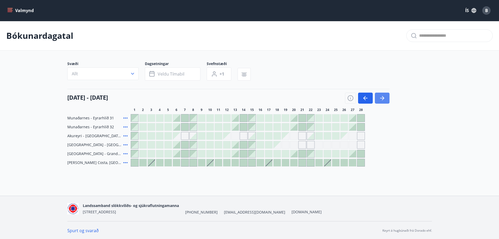
click at [385, 97] on icon "button" at bounding box center [382, 98] width 6 height 6
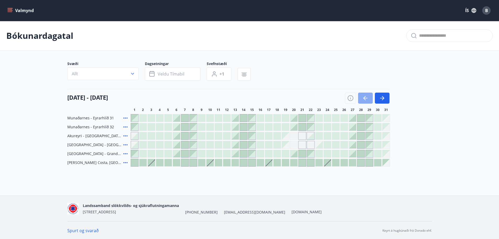
click at [363, 98] on icon "button" at bounding box center [365, 98] width 6 height 6
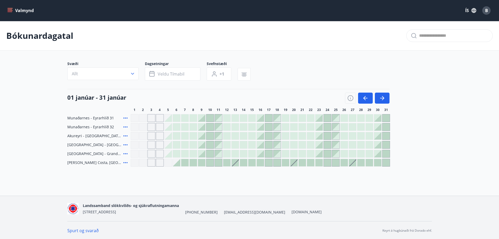
click at [96, 164] on span "Spánn - Orihuela Costa, Alicante" at bounding box center [94, 162] width 54 height 5
click at [126, 161] on icon at bounding box center [125, 162] width 6 height 6
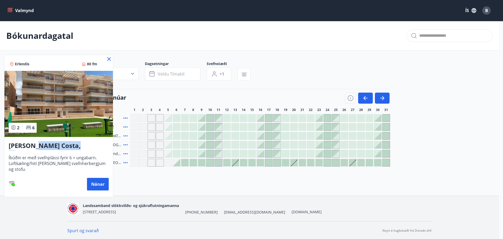
drag, startPoint x: 87, startPoint y: 145, endPoint x: 34, endPoint y: 147, distance: 52.7
click at [34, 147] on h3 "Spánn - Orihuela Costa, Alicante" at bounding box center [59, 145] width 100 height 9
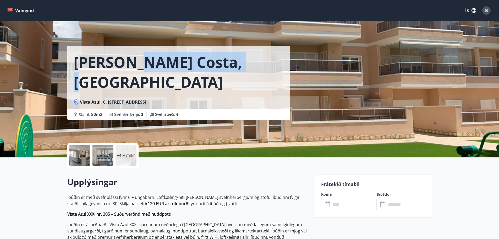
drag, startPoint x: 133, startPoint y: 63, endPoint x: 239, endPoint y: 62, distance: 106.1
click at [239, 62] on h1 "Spánn - Orihuela Costa, Alicante" at bounding box center [179, 72] width 210 height 40
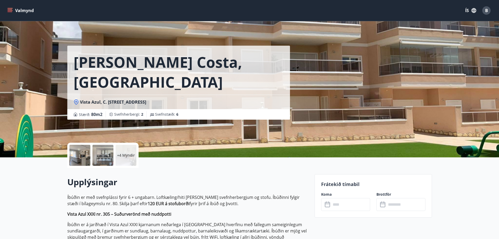
click at [3, 11] on div "Valmynd ÍS B" at bounding box center [249, 10] width 499 height 21
click at [9, 10] on icon "menu" at bounding box center [10, 9] width 5 height 1
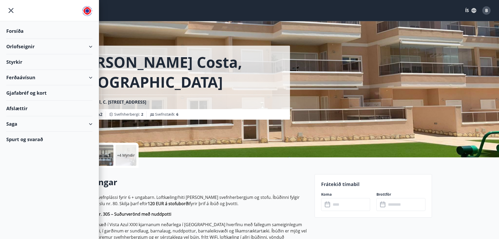
click at [33, 50] on div "Orlofseignir" at bounding box center [49, 46] width 86 height 15
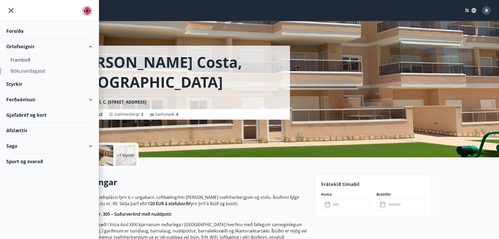
click at [38, 70] on div "Bókunardagatal" at bounding box center [49, 70] width 78 height 11
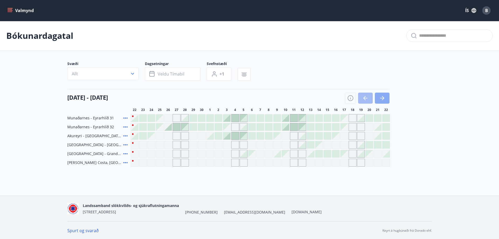
click at [379, 96] on button "button" at bounding box center [382, 98] width 15 height 11
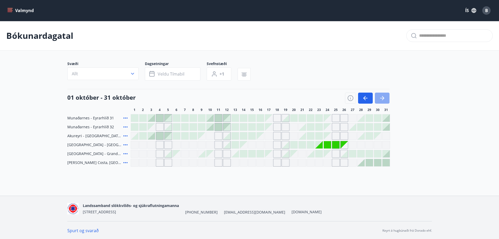
click at [379, 96] on button "button" at bounding box center [382, 98] width 15 height 11
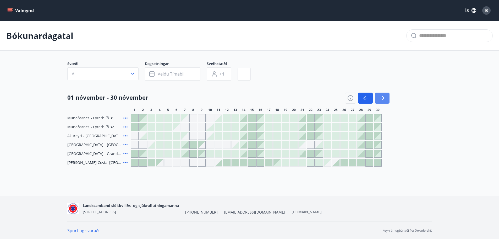
click at [379, 96] on button "button" at bounding box center [382, 98] width 15 height 11
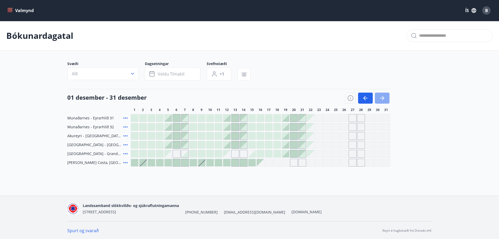
click at [379, 96] on button "button" at bounding box center [382, 98] width 15 height 11
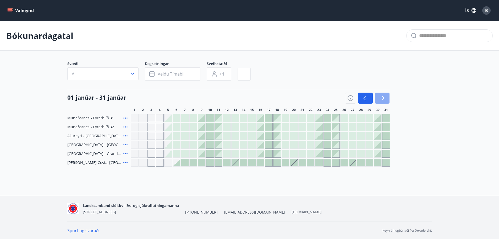
click at [379, 96] on button "button" at bounding box center [382, 98] width 15 height 11
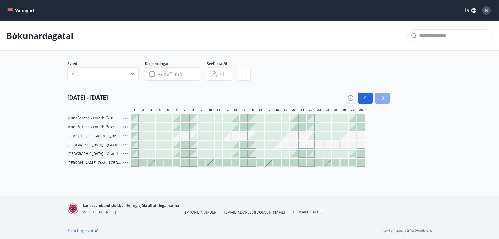
click at [382, 97] on icon "button" at bounding box center [382, 98] width 6 height 6
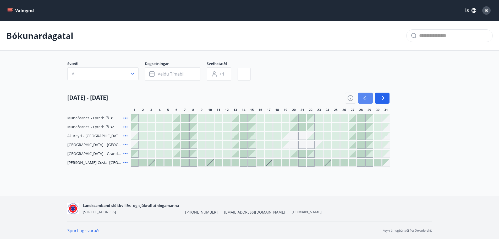
click at [370, 97] on button "button" at bounding box center [365, 98] width 15 height 11
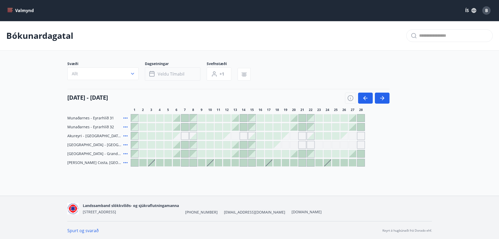
click at [169, 75] on span "Veldu tímabil" at bounding box center [171, 74] width 27 height 6
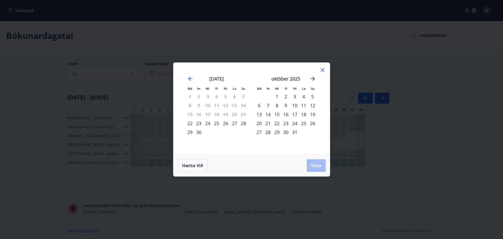
click at [314, 80] on icon "Move forward to switch to the next month." at bounding box center [313, 78] width 6 height 6
click at [322, 68] on icon at bounding box center [322, 70] width 6 height 6
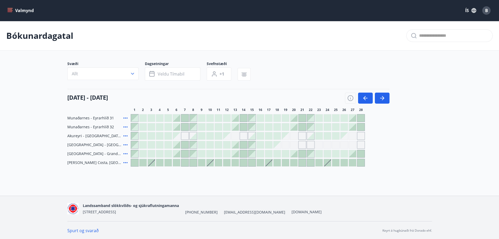
click at [125, 162] on icon at bounding box center [125, 162] width 6 height 6
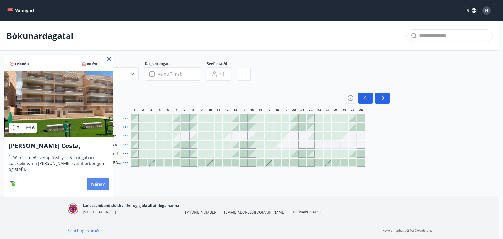
click at [94, 182] on button "Nánar" at bounding box center [98, 184] width 22 height 13
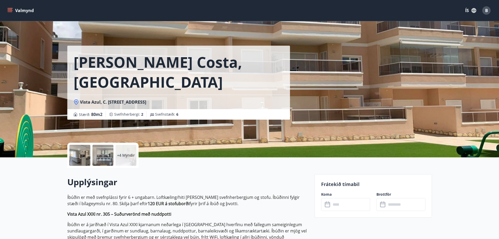
scroll to position [105, 0]
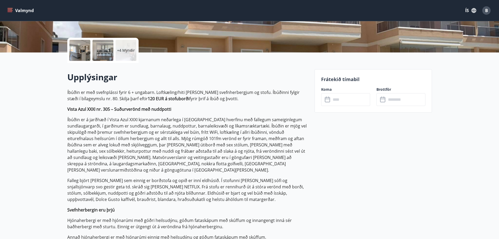
click at [336, 94] on input "text" at bounding box center [350, 99] width 39 height 13
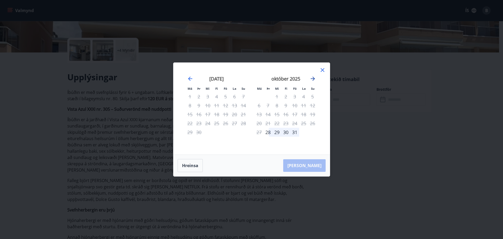
click at [314, 80] on icon "Move forward to switch to the next month." at bounding box center [313, 78] width 6 height 6
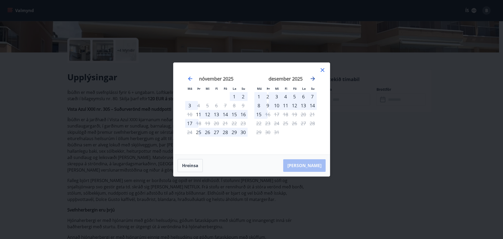
click at [314, 80] on icon "Move forward to switch to the next month." at bounding box center [313, 78] width 6 height 6
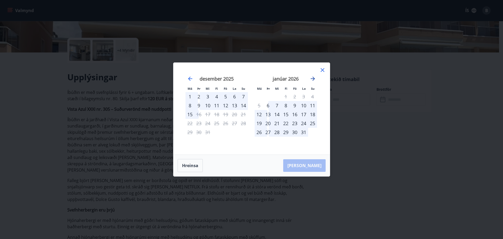
click at [314, 80] on icon "Move forward to switch to the next month." at bounding box center [313, 78] width 6 height 6
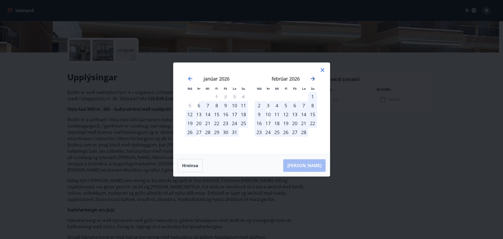
click at [314, 80] on icon "Move forward to switch to the next month." at bounding box center [313, 78] width 6 height 6
click at [226, 123] on div "20" at bounding box center [225, 123] width 9 height 9
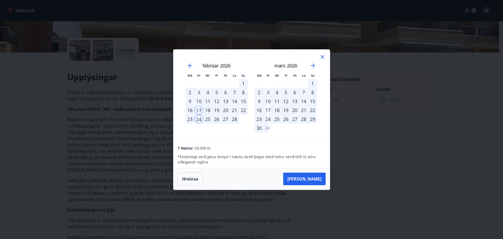
click at [200, 110] on div "17" at bounding box center [198, 110] width 9 height 9
click at [201, 181] on button "Hreinsa" at bounding box center [190, 178] width 25 height 13
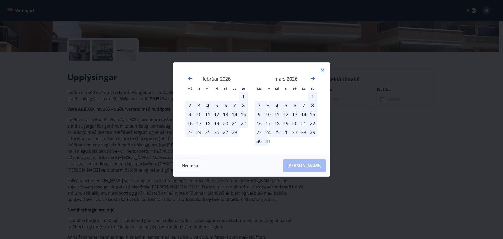
click at [194, 180] on div "Má Þr Mi Fi Fö La Su Má Þr Mi Fi Fö La Su janúar 2026 1 2 3 4 5 6 7 8 9 10 11 1…" at bounding box center [251, 119] width 503 height 239
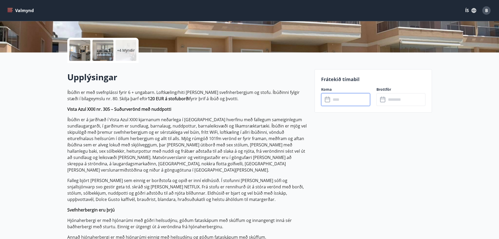
click at [343, 98] on input "text" at bounding box center [350, 99] width 39 height 13
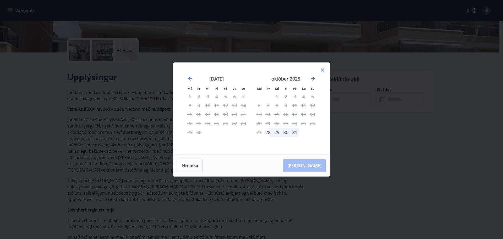
click at [313, 79] on icon "Move forward to switch to the next month." at bounding box center [313, 78] width 6 height 6
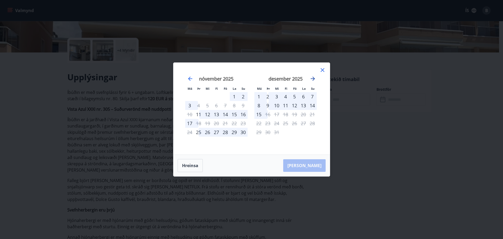
click at [313, 79] on icon "Move forward to switch to the next month." at bounding box center [313, 78] width 6 height 6
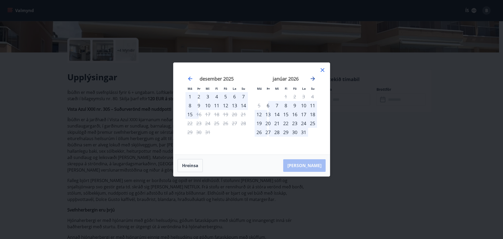
click at [313, 79] on icon "Move forward to switch to the next month." at bounding box center [313, 78] width 6 height 6
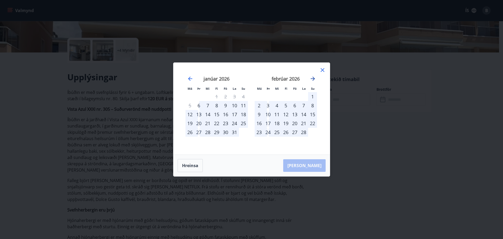
click at [313, 79] on icon "Move forward to switch to the next month." at bounding box center [313, 78] width 6 height 6
click at [225, 124] on div "20" at bounding box center [225, 123] width 9 height 9
click at [243, 123] on div "22" at bounding box center [243, 123] width 9 height 9
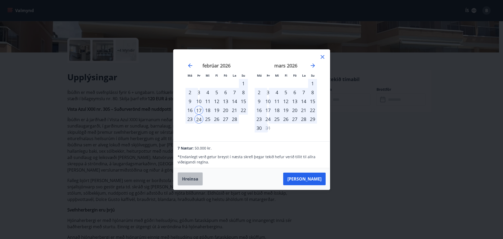
click at [191, 179] on button "Hreinsa" at bounding box center [190, 178] width 25 height 13
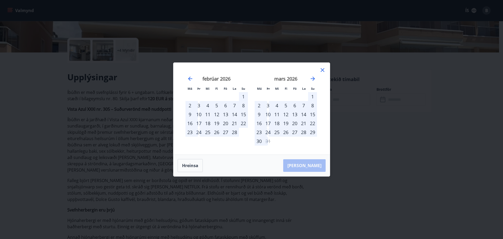
click at [228, 123] on div "20" at bounding box center [225, 123] width 9 height 9
click at [192, 133] on div "23" at bounding box center [190, 132] width 9 height 9
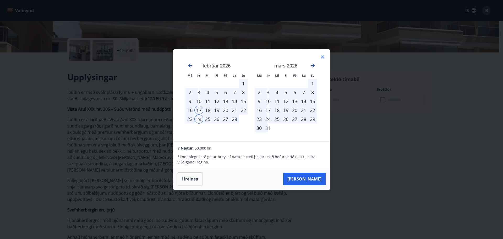
click at [192, 175] on button "Hreinsa" at bounding box center [190, 178] width 25 height 13
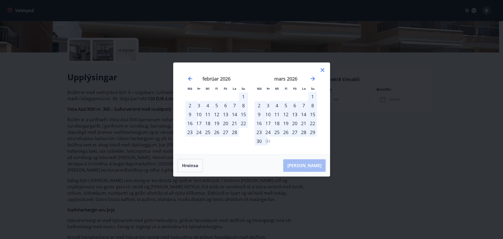
click at [197, 133] on div "24" at bounding box center [198, 132] width 9 height 9
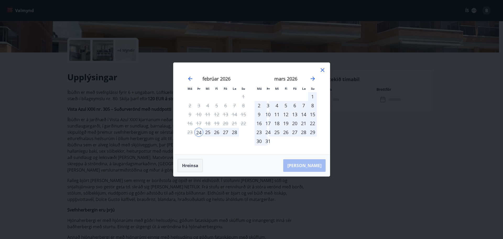
click at [195, 164] on button "Hreinsa" at bounding box center [190, 165] width 25 height 13
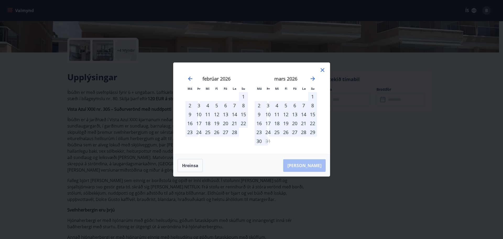
click at [197, 123] on div "17" at bounding box center [198, 123] width 9 height 9
click at [267, 105] on div "3" at bounding box center [268, 105] width 9 height 9
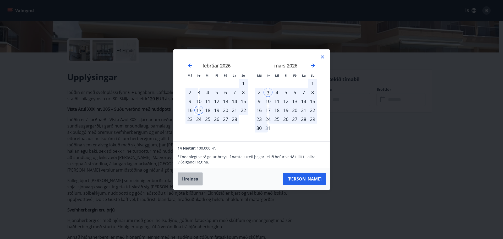
click at [191, 180] on button "Hreinsa" at bounding box center [190, 178] width 25 height 13
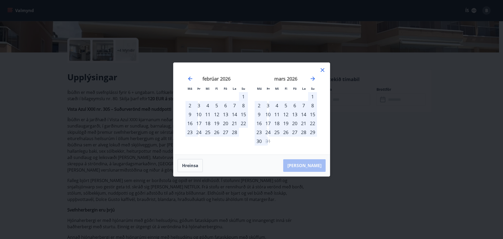
click at [200, 126] on div "17" at bounding box center [198, 123] width 9 height 9
click at [235, 132] on div "28" at bounding box center [234, 132] width 9 height 9
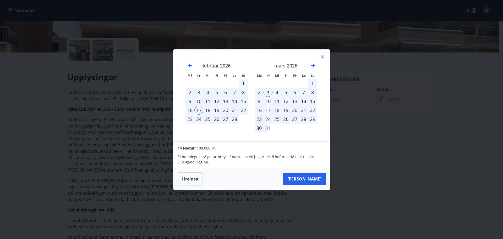
click at [326, 51] on div "Má Þr Mi Fi Fö La Su Má Þr Mi Fi Fö La Su janúar 2026 1 2 3 4 5 6 7 8 9 10 11 1…" at bounding box center [251, 96] width 156 height 92
click at [324, 58] on icon at bounding box center [323, 57] width 4 height 4
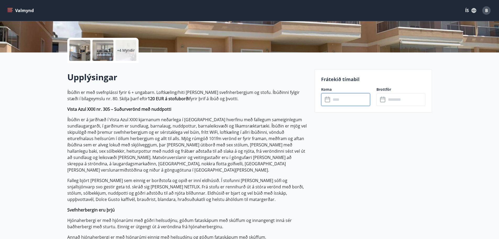
click at [127, 45] on div "+4 Myndir" at bounding box center [126, 50] width 21 height 21
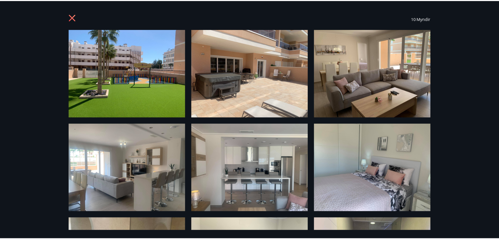
scroll to position [0, 0]
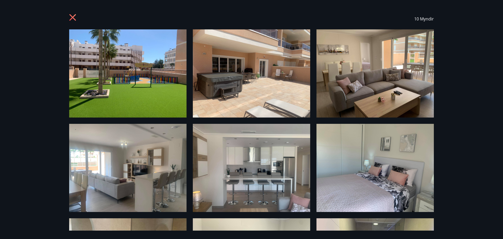
click at [71, 15] on icon at bounding box center [72, 17] width 7 height 7
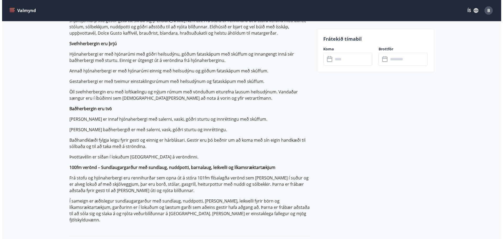
scroll to position [275, 0]
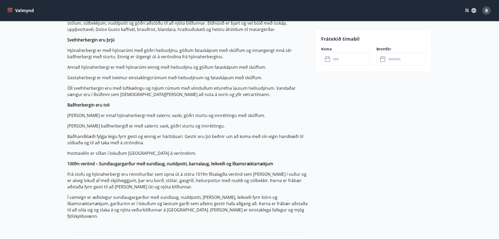
click at [346, 61] on input "text" at bounding box center [350, 59] width 39 height 13
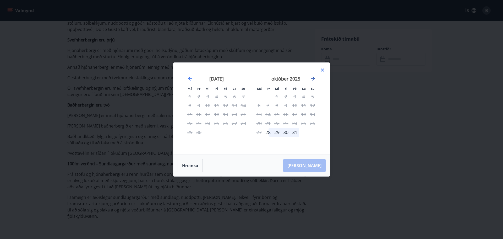
click at [314, 78] on icon "Move forward to switch to the next month." at bounding box center [313, 78] width 6 height 6
click at [314, 78] on icon "Move forward to switch to the next month." at bounding box center [313, 79] width 4 height 4
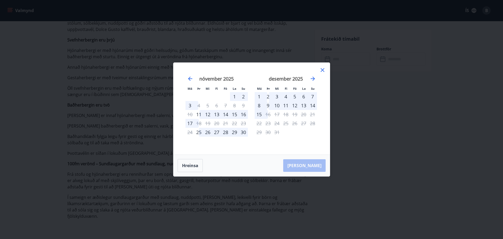
click at [324, 70] on icon at bounding box center [322, 70] width 6 height 6
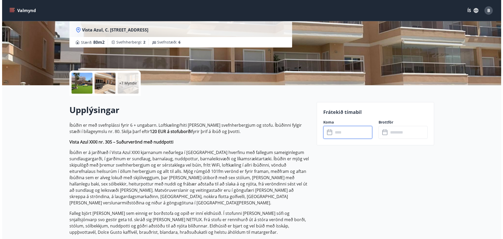
scroll to position [0, 0]
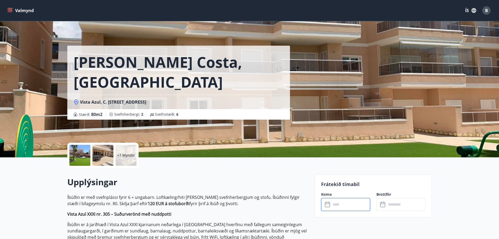
click at [122, 155] on p "+7 Myndir" at bounding box center [126, 155] width 18 height 5
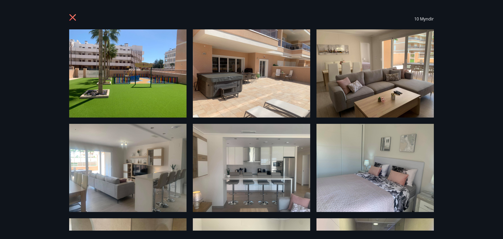
click at [127, 91] on img at bounding box center [127, 73] width 117 height 88
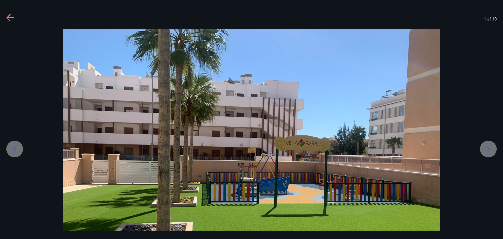
click at [8, 14] on icon at bounding box center [10, 18] width 8 height 8
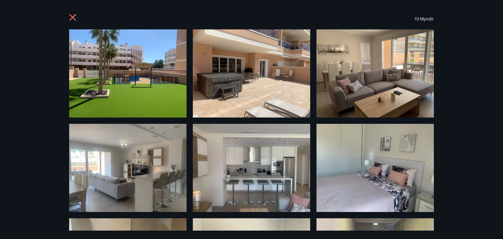
click at [489, 57] on div "10 Myndir" at bounding box center [251, 119] width 503 height 239
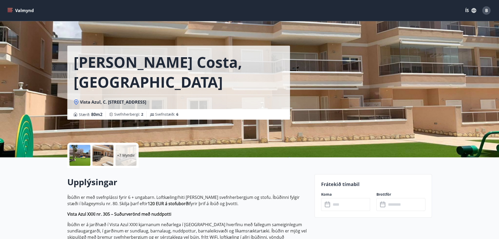
click at [123, 155] on p "+7 Myndir" at bounding box center [126, 155] width 18 height 5
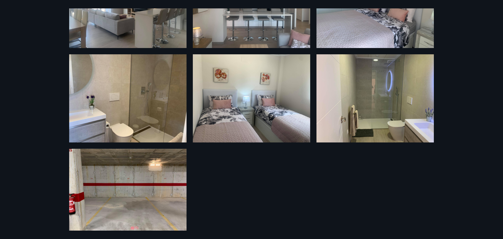
scroll to position [172, 0]
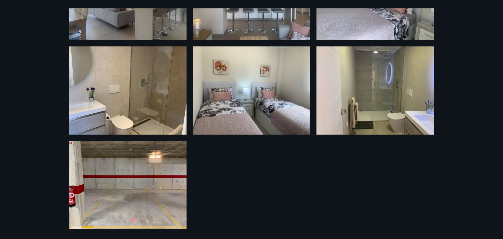
click at [471, 60] on div "10 Myndir" at bounding box center [251, 119] width 503 height 239
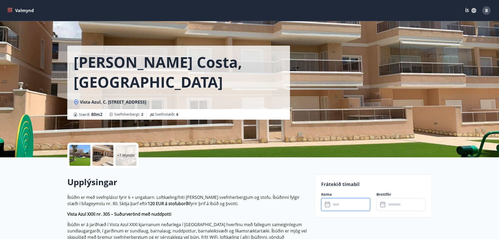
click at [347, 204] on input "text" at bounding box center [350, 204] width 39 height 13
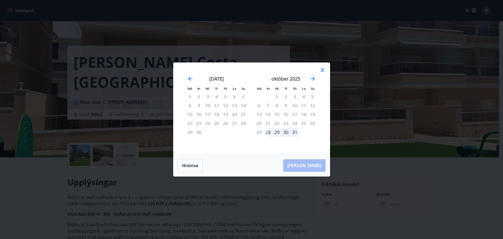
click at [322, 72] on icon at bounding box center [322, 70] width 6 height 6
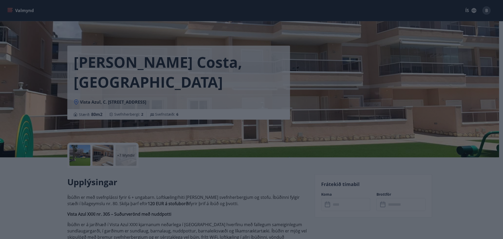
click at [322, 72] on icon at bounding box center [322, 70] width 6 height 6
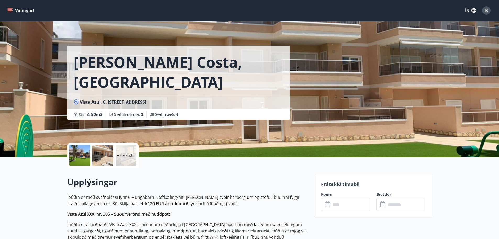
click at [345, 210] on input "text" at bounding box center [350, 204] width 39 height 13
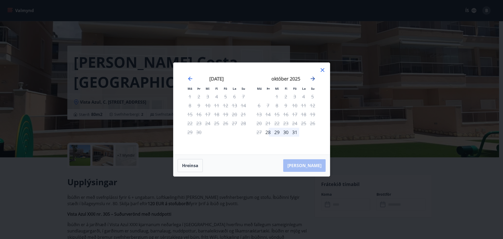
click at [315, 77] on icon "Move forward to switch to the next month." at bounding box center [313, 78] width 6 height 6
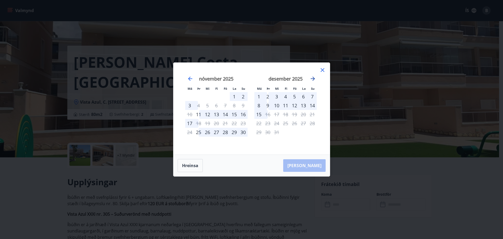
click at [315, 77] on icon "Move forward to switch to the next month." at bounding box center [313, 78] width 6 height 6
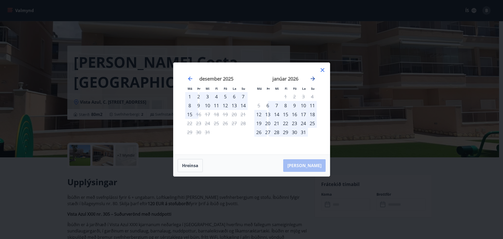
click at [315, 77] on icon "Move forward to switch to the next month." at bounding box center [313, 78] width 6 height 6
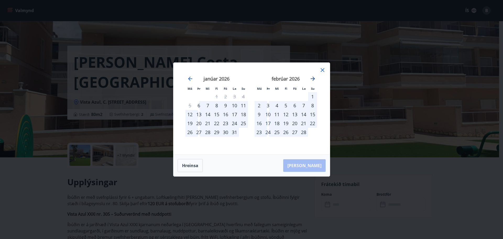
click at [315, 77] on icon "Move forward to switch to the next month." at bounding box center [313, 78] width 6 height 6
click at [321, 73] on div at bounding box center [322, 71] width 6 height 8
click at [191, 77] on icon "Move backward to switch to the previous month." at bounding box center [190, 78] width 6 height 6
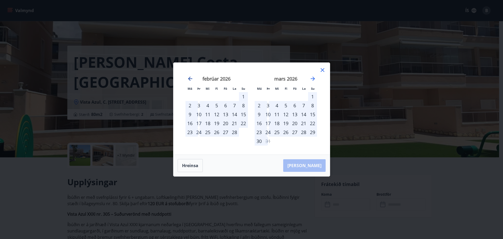
click at [191, 77] on icon "Move backward to switch to the previous month." at bounding box center [190, 78] width 6 height 6
click at [316, 73] on div "febrúar 2026" at bounding box center [286, 80] width 62 height 23
click at [315, 76] on div "desember 2025 1 2 3 4 5 6 7 8 9 10 11 12 13 14 15 16 17 18 19 20 21 22 23 24 25…" at bounding box center [252, 108] width 144 height 79
click at [312, 78] on icon "Move forward to switch to the next month." at bounding box center [313, 79] width 4 height 4
click at [193, 78] on icon "Move backward to switch to the previous month." at bounding box center [190, 78] width 6 height 6
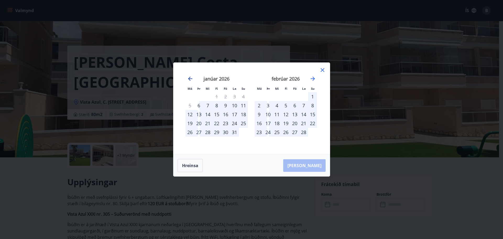
click at [192, 78] on icon "Move backward to switch to the previous month." at bounding box center [190, 78] width 6 height 6
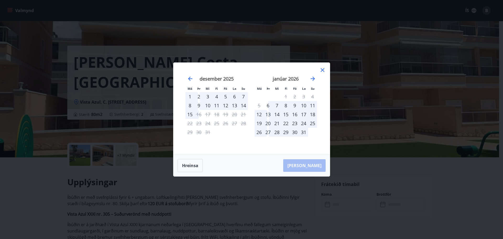
click at [192, 96] on div "1" at bounding box center [190, 96] width 9 height 9
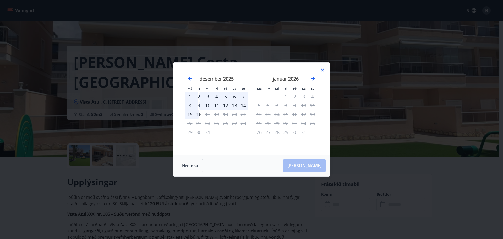
click at [197, 97] on div "2" at bounding box center [198, 96] width 9 height 9
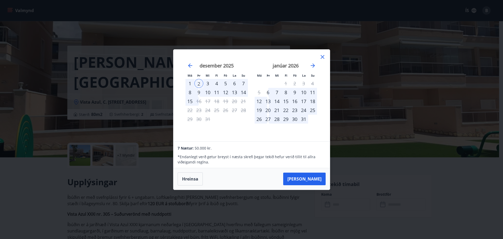
click at [199, 93] on div "9" at bounding box center [198, 92] width 9 height 9
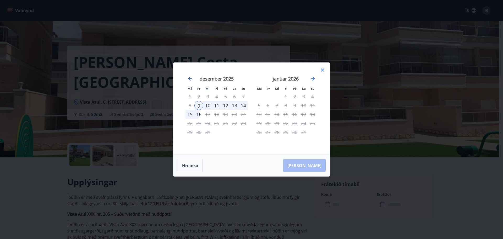
click at [192, 78] on icon "Move backward to switch to the previous month." at bounding box center [190, 78] width 6 height 6
click at [193, 162] on button "Hreinsa" at bounding box center [190, 165] width 25 height 13
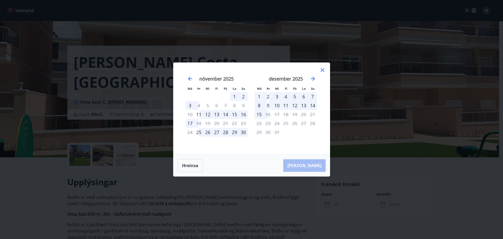
click at [267, 96] on div "2" at bounding box center [268, 96] width 9 height 9
click at [267, 105] on div "9" at bounding box center [268, 105] width 9 height 9
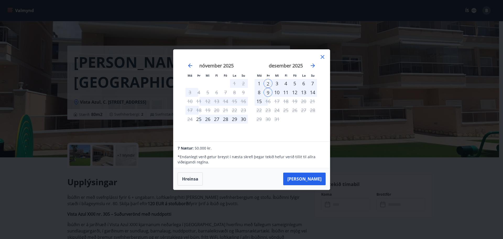
click at [321, 56] on icon at bounding box center [322, 57] width 6 height 6
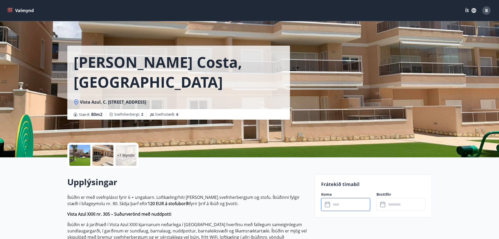
click at [360, 212] on div "Frátekið tímabil Koma ​ ​ Brottför ​ ​" at bounding box center [373, 195] width 117 height 43
click at [360, 207] on input "text" at bounding box center [350, 204] width 39 height 13
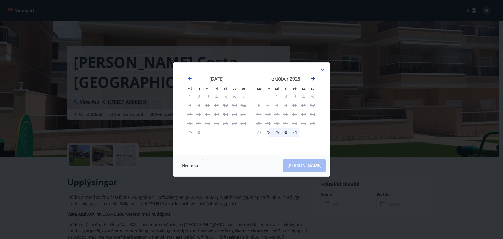
click at [314, 78] on icon "Move forward to switch to the next month." at bounding box center [313, 79] width 4 height 4
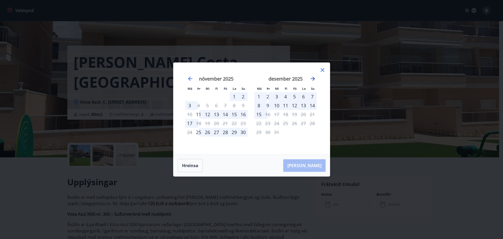
click at [314, 78] on icon "Move forward to switch to the next month." at bounding box center [313, 79] width 4 height 4
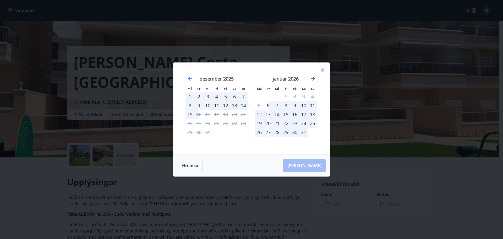
click at [314, 78] on icon "Move forward to switch to the next month." at bounding box center [313, 79] width 4 height 4
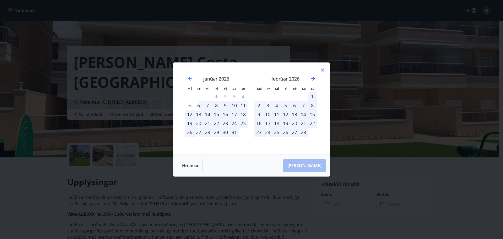
click at [314, 78] on icon "Move forward to switch to the next month." at bounding box center [313, 79] width 4 height 4
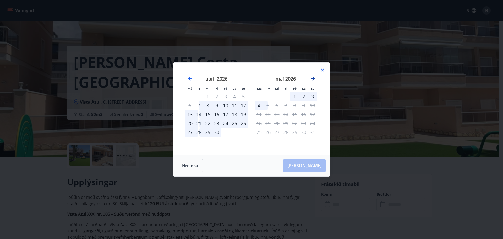
click at [314, 78] on icon "Move forward to switch to the next month." at bounding box center [313, 79] width 4 height 4
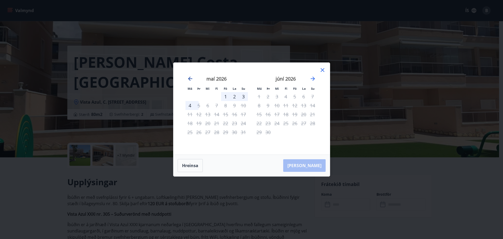
click at [189, 81] on icon "Move backward to switch to the previous month." at bounding box center [190, 78] width 6 height 6
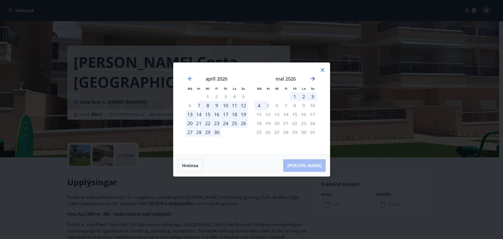
click at [314, 77] on icon "Move forward to switch to the next month." at bounding box center [313, 78] width 6 height 6
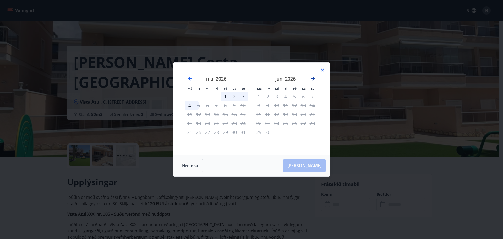
click at [314, 77] on icon "Move forward to switch to the next month." at bounding box center [313, 78] width 6 height 6
click at [193, 80] on icon "Move backward to switch to the previous month." at bounding box center [190, 78] width 6 height 6
click at [189, 81] on icon "Move backward to switch to the previous month." at bounding box center [190, 78] width 6 height 6
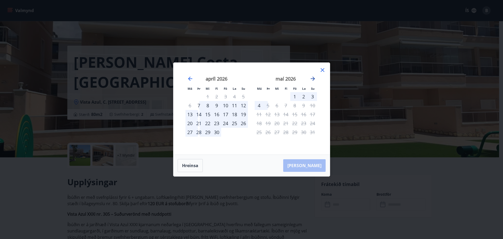
click at [312, 80] on icon "Move forward to switch to the next month." at bounding box center [313, 78] width 6 height 6
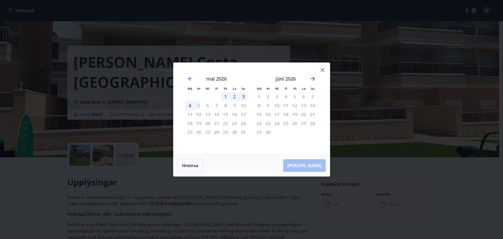
click at [312, 80] on icon "Move forward to switch to the next month." at bounding box center [313, 78] width 6 height 6
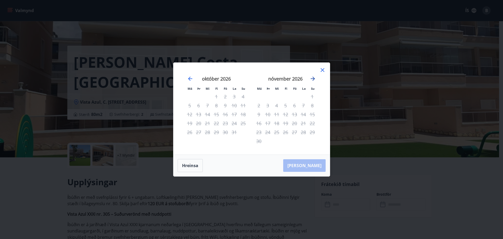
click at [312, 80] on icon "Move forward to switch to the next month." at bounding box center [313, 78] width 6 height 6
click at [188, 79] on icon "Move backward to switch to the previous month." at bounding box center [190, 78] width 6 height 6
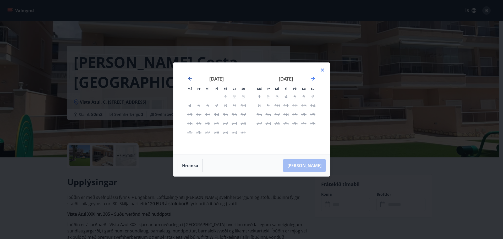
click at [188, 79] on icon "Move backward to switch to the previous month." at bounding box center [190, 78] width 6 height 6
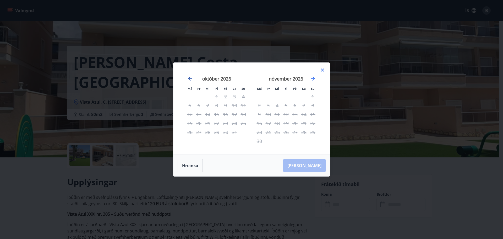
click at [188, 79] on icon "Move backward to switch to the previous month." at bounding box center [190, 78] width 6 height 6
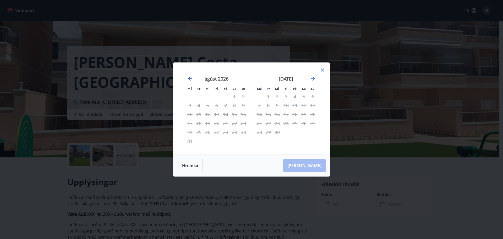
click at [188, 79] on icon "Move backward to switch to the previous month." at bounding box center [190, 78] width 6 height 6
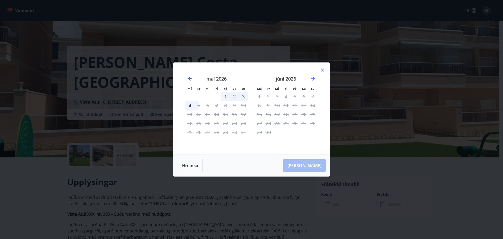
click at [188, 79] on icon "Move backward to switch to the previous month." at bounding box center [190, 78] width 6 height 6
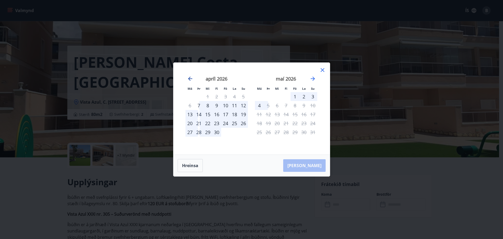
click at [188, 79] on icon "Move backward to switch to the previous month." at bounding box center [190, 78] width 6 height 6
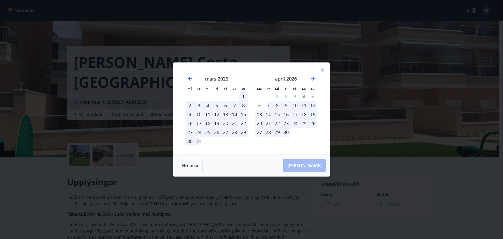
click at [188, 79] on icon "Move backward to switch to the previous month." at bounding box center [190, 78] width 6 height 6
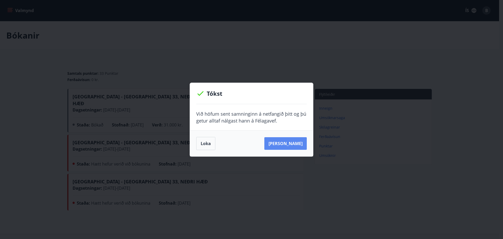
click at [298, 144] on button "[PERSON_NAME]" at bounding box center [285, 143] width 42 height 13
click at [209, 147] on button "Loka" at bounding box center [205, 143] width 19 height 13
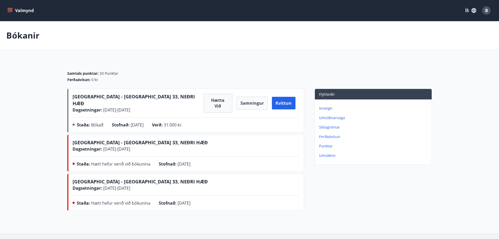
click at [334, 139] on div "Inneign Umsóknarsaga Skilagreinar Ferðaávísun Punktar Umsóknir" at bounding box center [373, 129] width 117 height 61
click at [334, 136] on p "Ferðaávísun" at bounding box center [374, 136] width 111 height 5
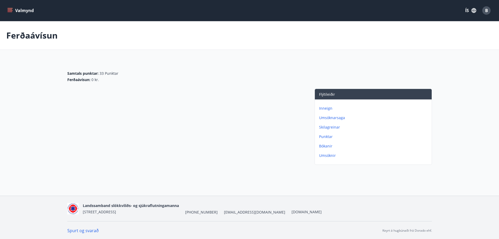
click at [324, 107] on p "Inneign" at bounding box center [374, 108] width 111 height 5
click at [9, 8] on icon "menu" at bounding box center [9, 10] width 5 height 5
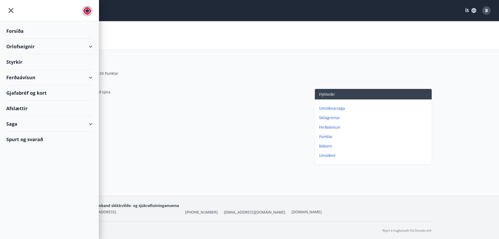
click at [28, 78] on div "Ferðaávísun" at bounding box center [49, 77] width 86 height 15
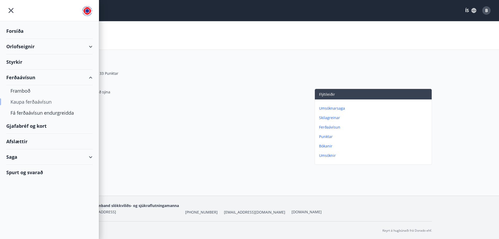
click at [30, 104] on div "Kaupa ferðaávísun" at bounding box center [49, 101] width 78 height 11
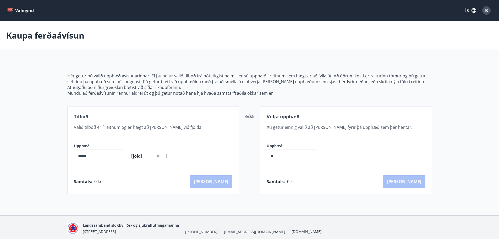
click at [10, 14] on button "Valmynd" at bounding box center [21, 10] width 30 height 9
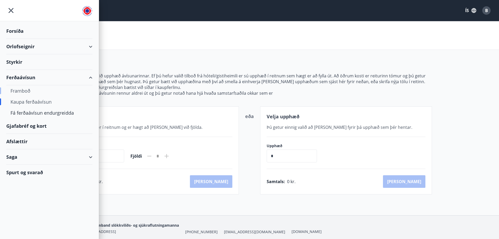
click at [20, 91] on div "Framboð" at bounding box center [49, 90] width 78 height 11
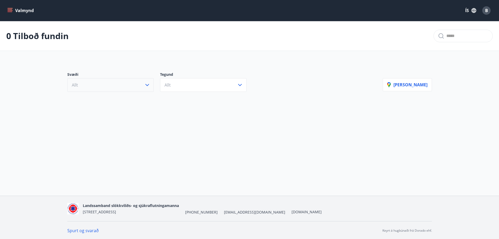
click at [95, 89] on button "Allt" at bounding box center [110, 85] width 86 height 14
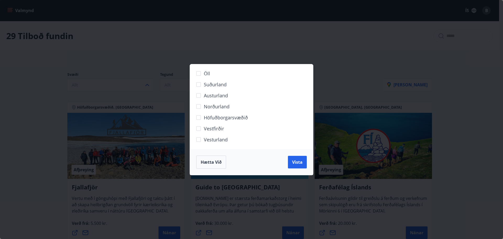
click at [221, 163] on span "Hætta við" at bounding box center [211, 162] width 21 height 6
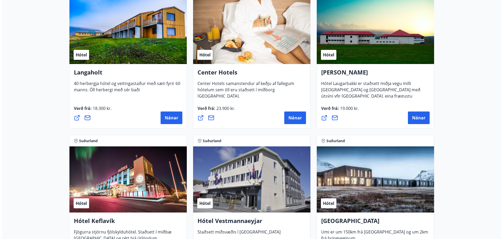
scroll to position [1258, 0]
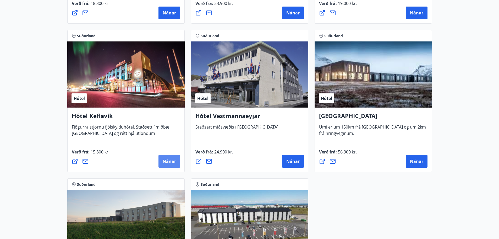
click at [164, 163] on span "Nánar" at bounding box center [169, 161] width 13 height 6
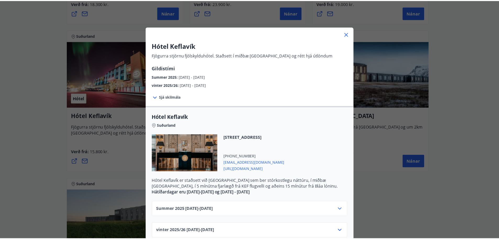
scroll to position [0, 0]
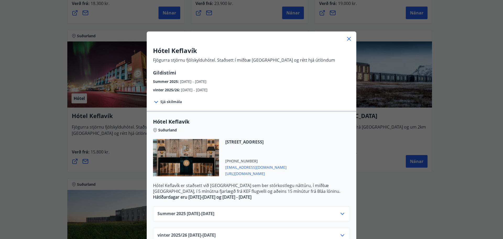
click at [349, 36] on icon at bounding box center [349, 39] width 6 height 6
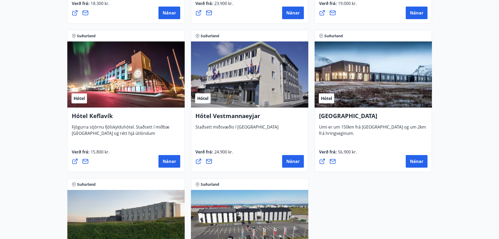
click at [347, 38] on span "Suðurland" at bounding box center [373, 35] width 108 height 5
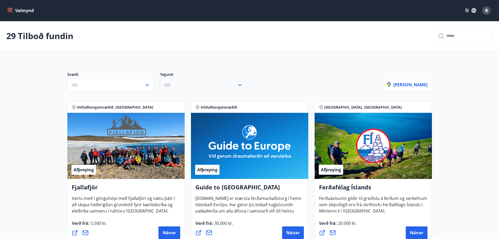
scroll to position [105, 0]
